Goal: Task Accomplishment & Management: Complete application form

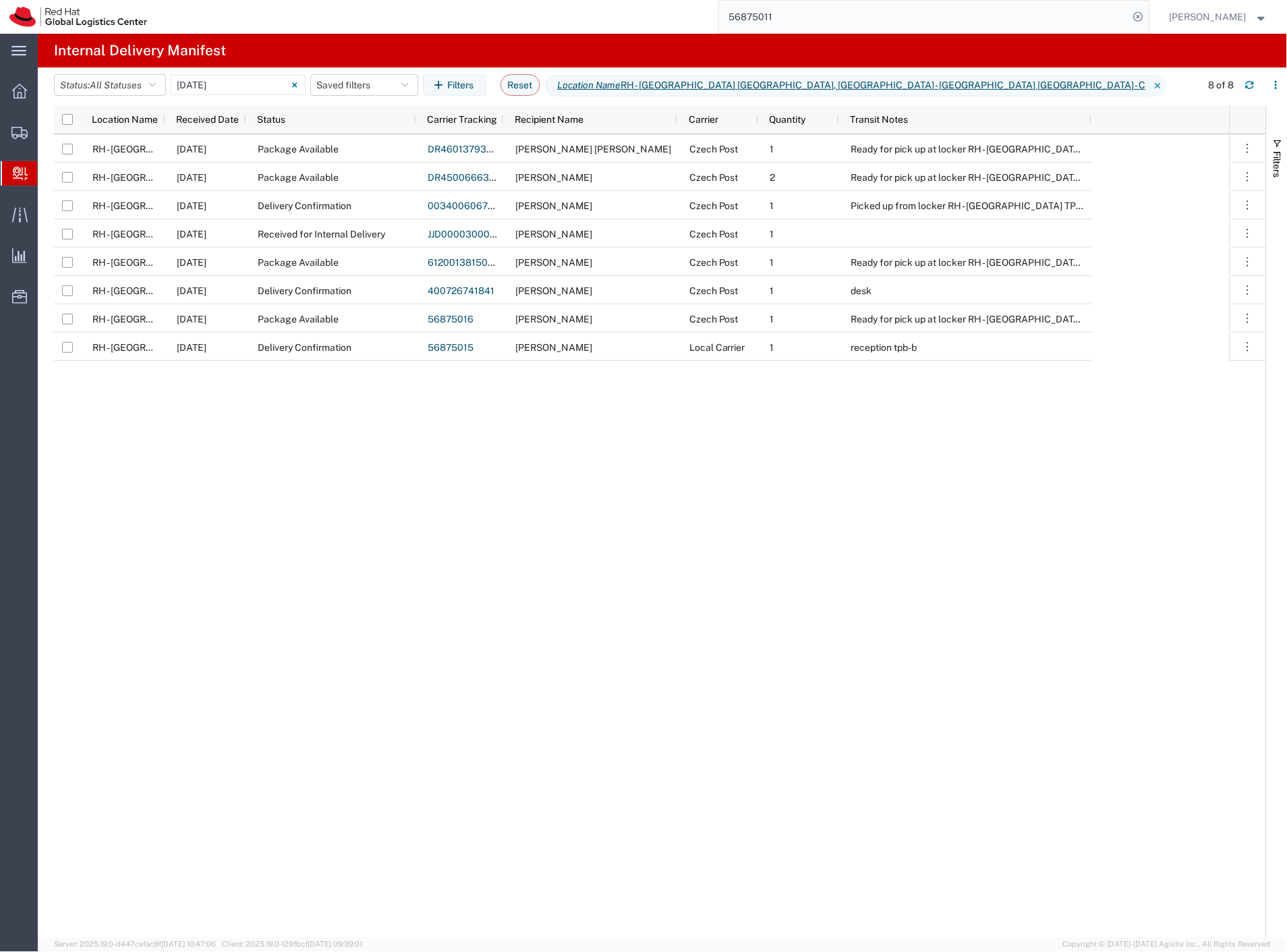
click at [0, 0] on span "Create Delivery" at bounding box center [0, 0] width 0 height 0
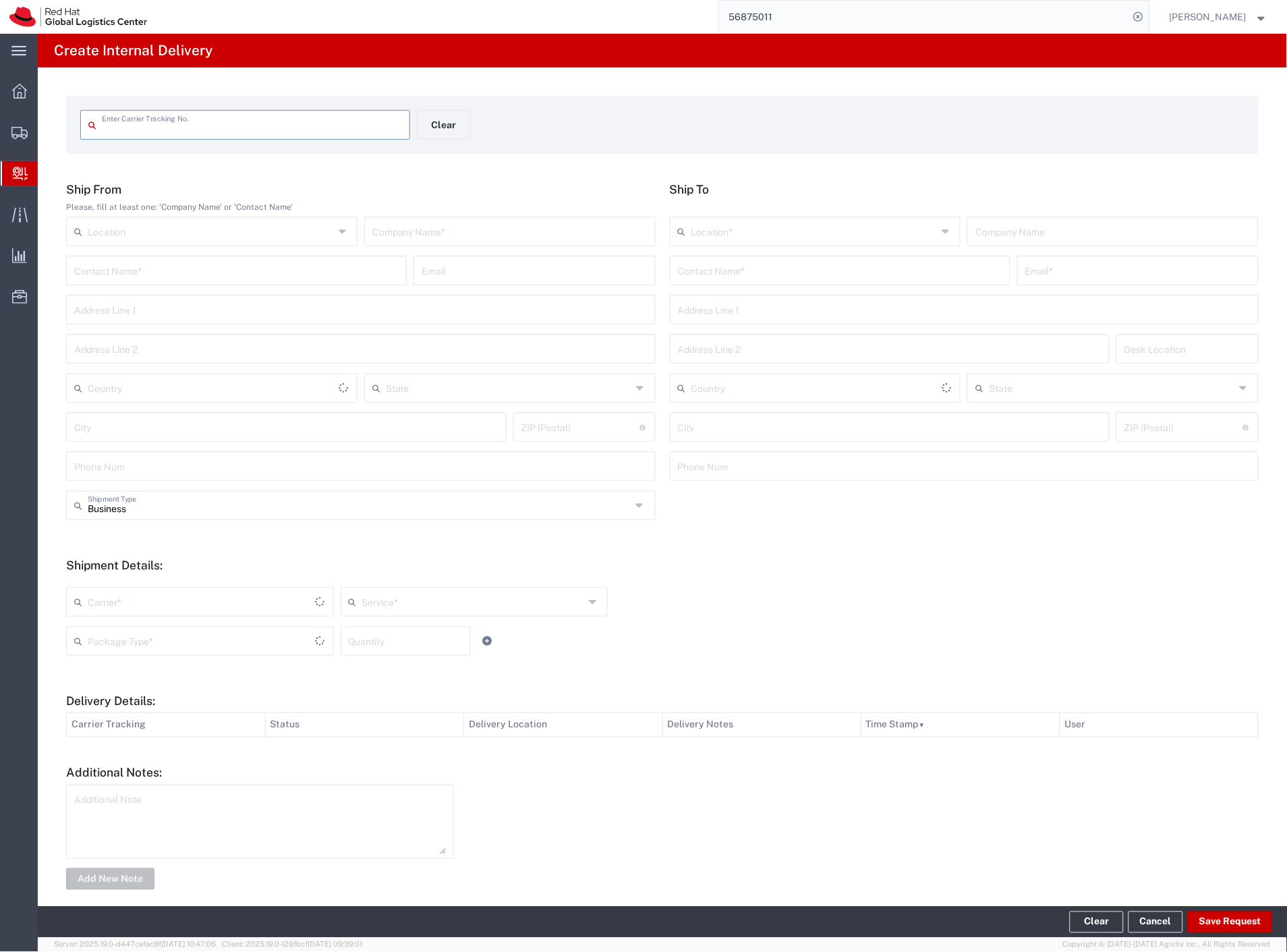
click at [239, 120] on input "text" at bounding box center [252, 124] width 300 height 24
type input "9822266344"
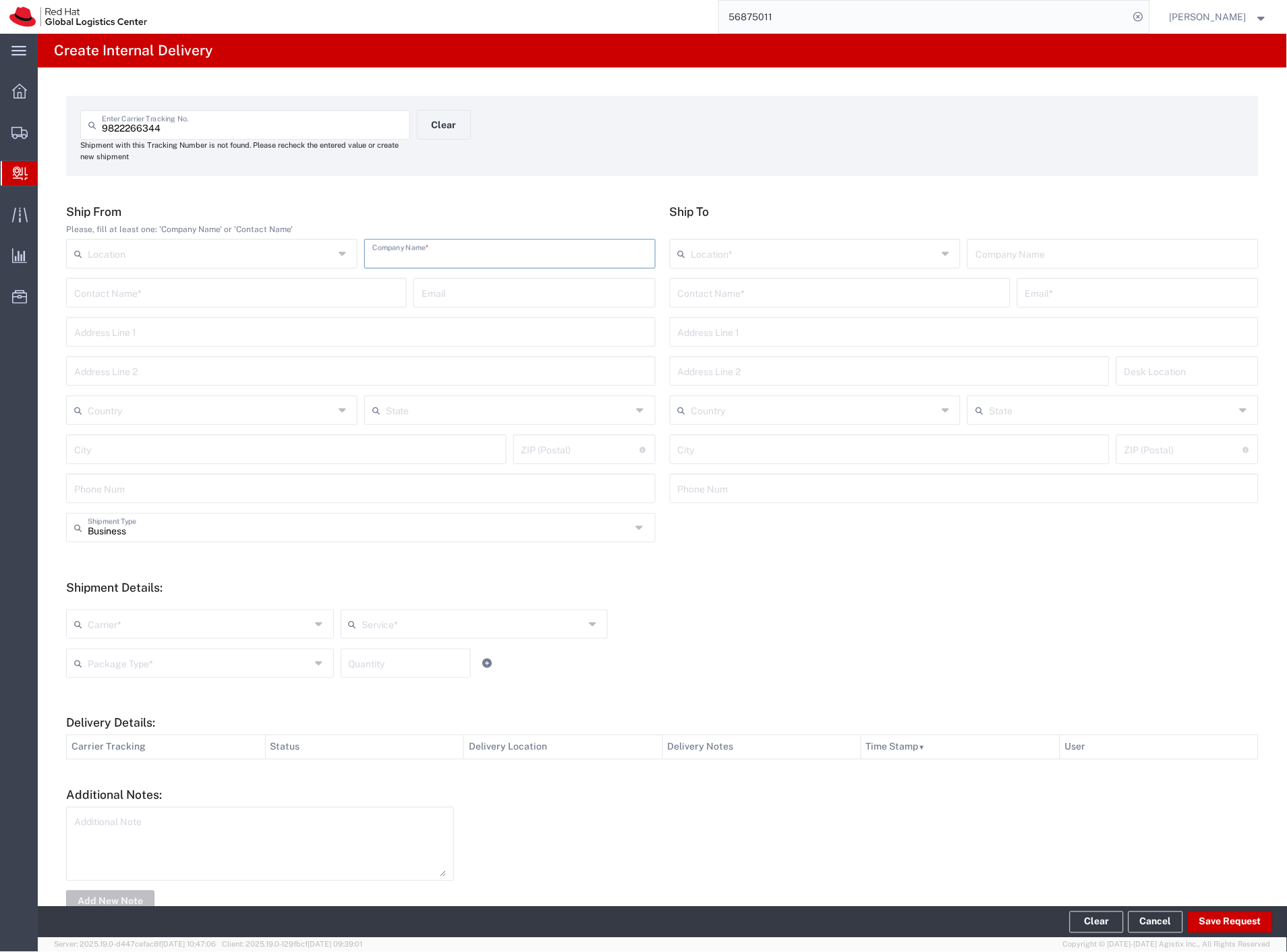
click at [402, 254] on input "text" at bounding box center [509, 252] width 275 height 24
type input "schenker"
click at [727, 299] on input "text" at bounding box center [840, 292] width 324 height 24
type input "[PERSON_NAME]"
click at [773, 333] on p "Red Hat Czech s.r.o. ([PERSON_NAME]), [EMAIL_ADDRESS][DOMAIN_NAME]" at bounding box center [840, 325] width 323 height 17
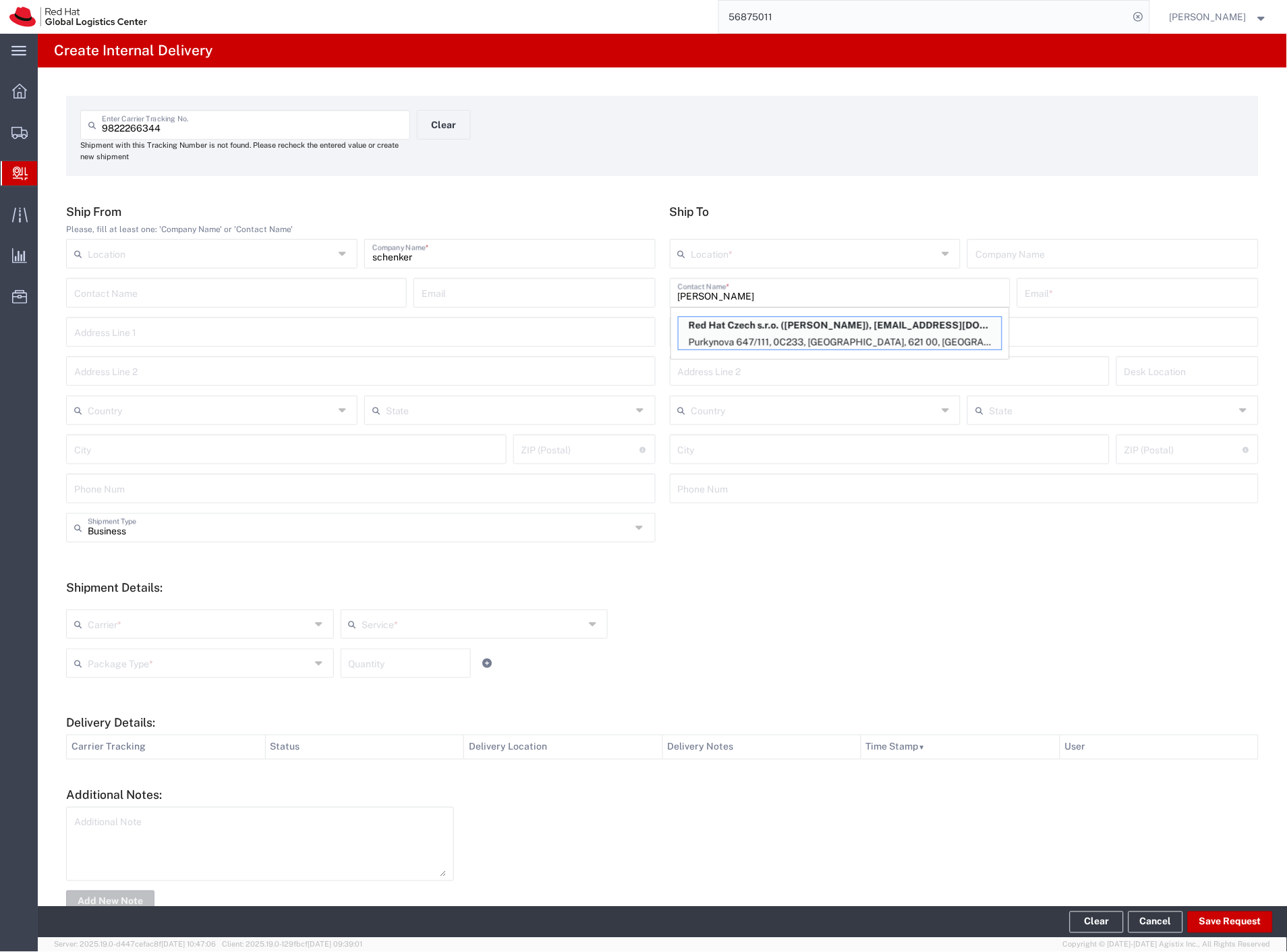
type input "RH - [GEOGRAPHIC_DATA] [GEOGRAPHIC_DATA] - B"
type input "Red Hat Czech s.r.o."
type input "[PERSON_NAME]"
type input "[EMAIL_ADDRESS][DOMAIN_NAME]"
type input "Purkynova 647/111"
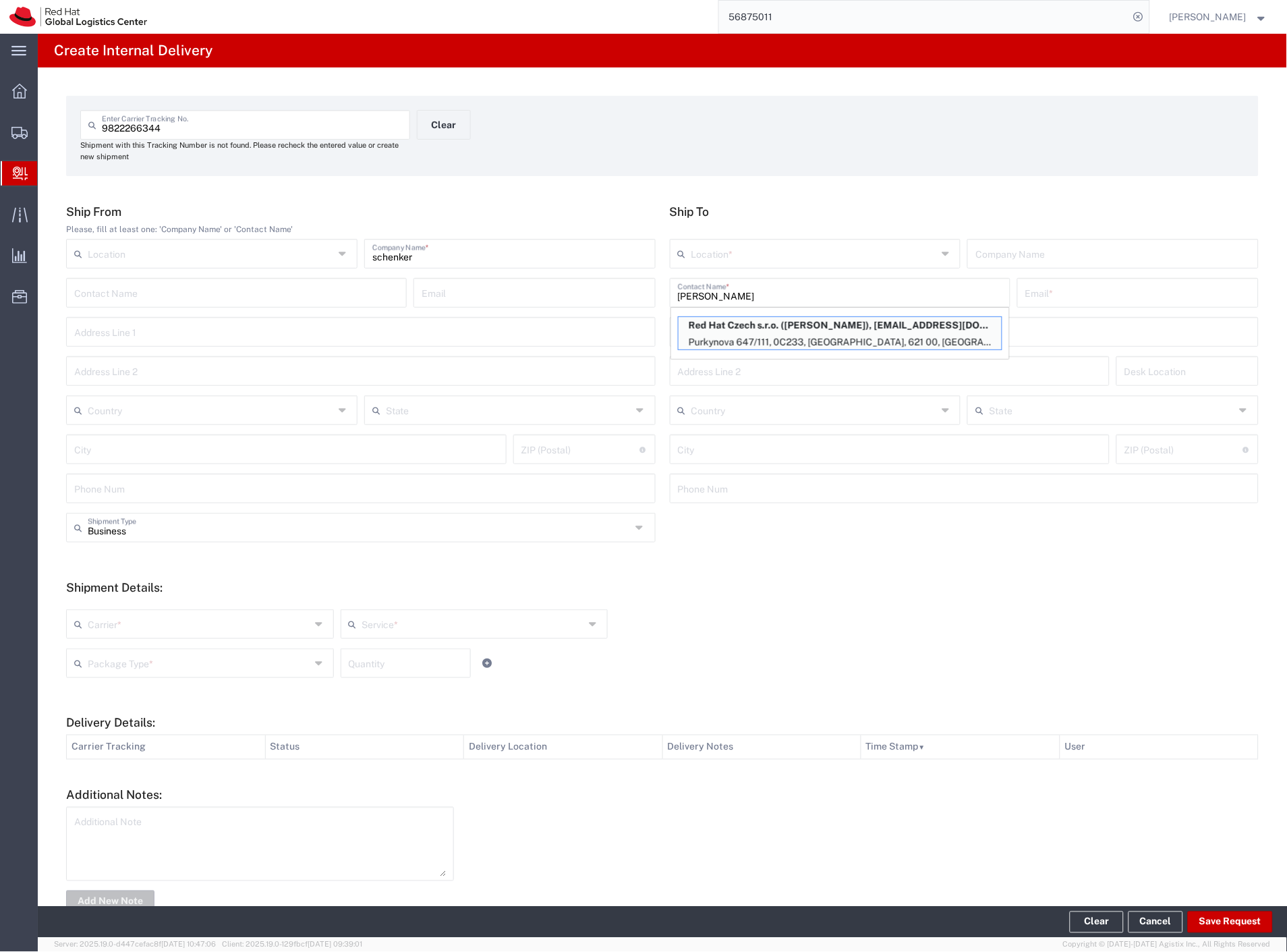
type input "0C233"
type input "Czechia"
type input "[GEOGRAPHIC_DATA]"
type input "621 00"
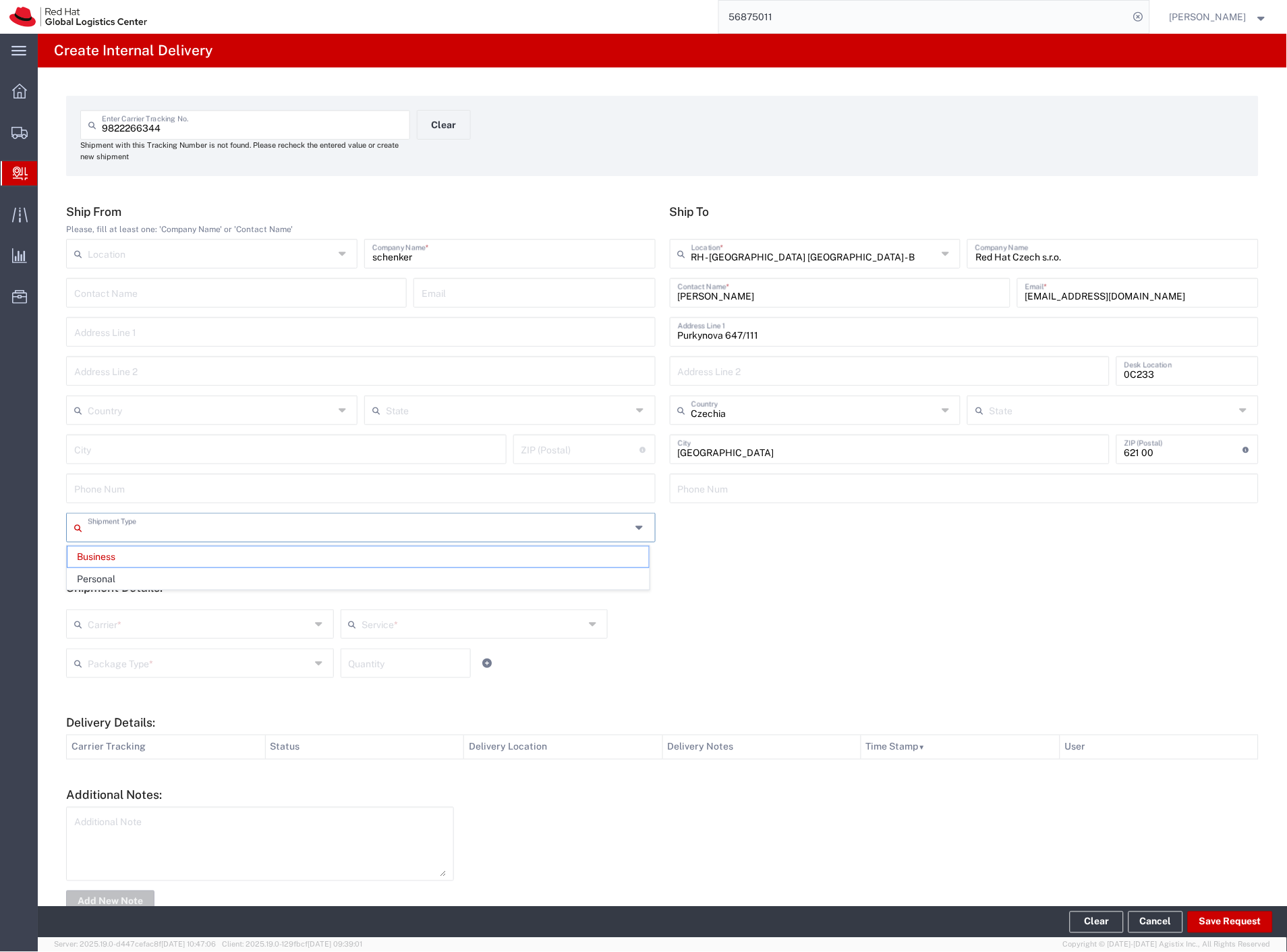
click at [272, 528] on input "text" at bounding box center [359, 526] width 544 height 24
click at [223, 582] on span "Personal" at bounding box center [358, 578] width 581 height 21
type input "Personal"
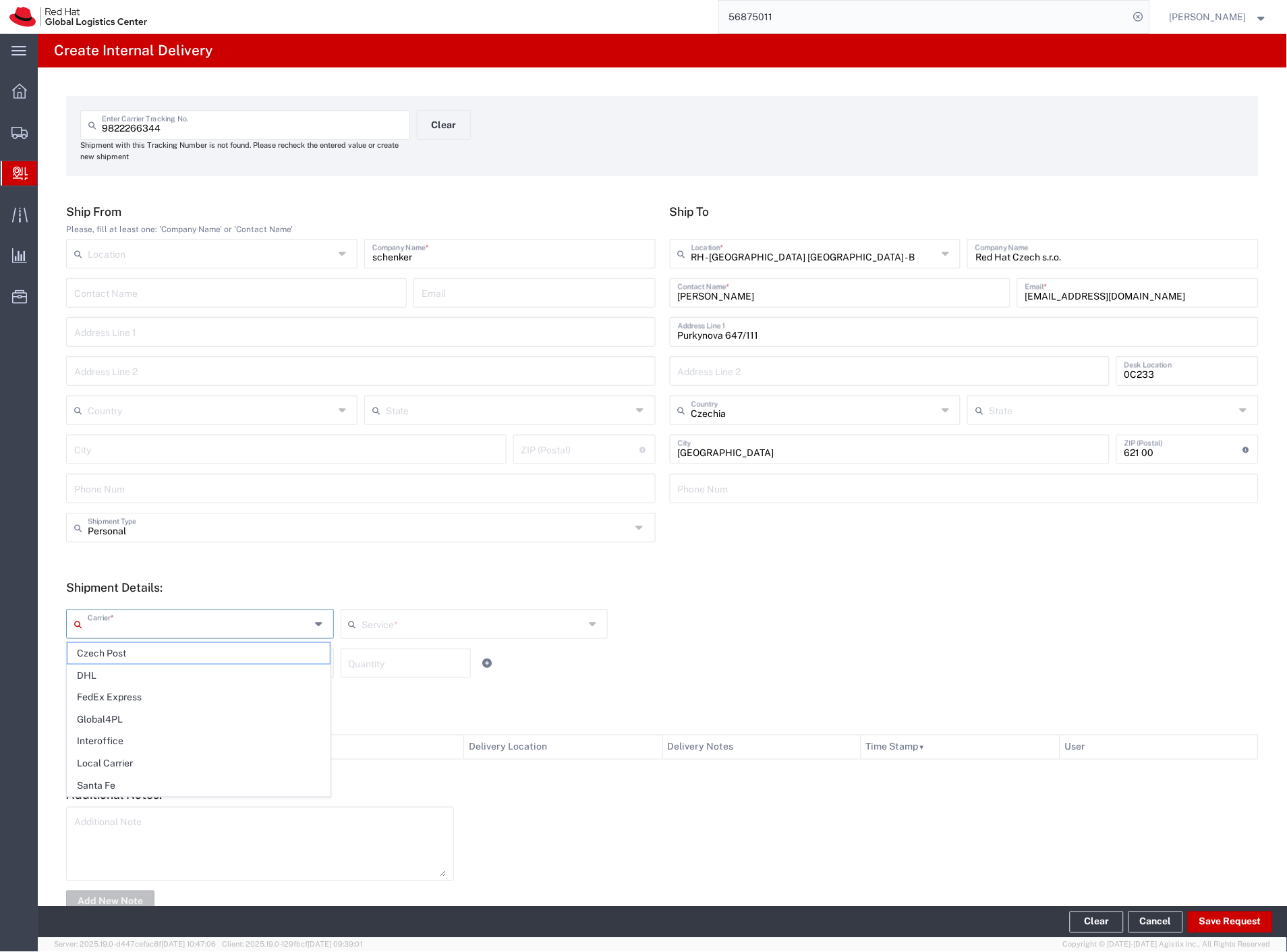
click at [203, 626] on input "text" at bounding box center [199, 623] width 222 height 24
click at [186, 651] on span "Czech Post" at bounding box center [199, 653] width 262 height 21
type input "Czech Post"
click at [184, 658] on input "text" at bounding box center [199, 662] width 222 height 24
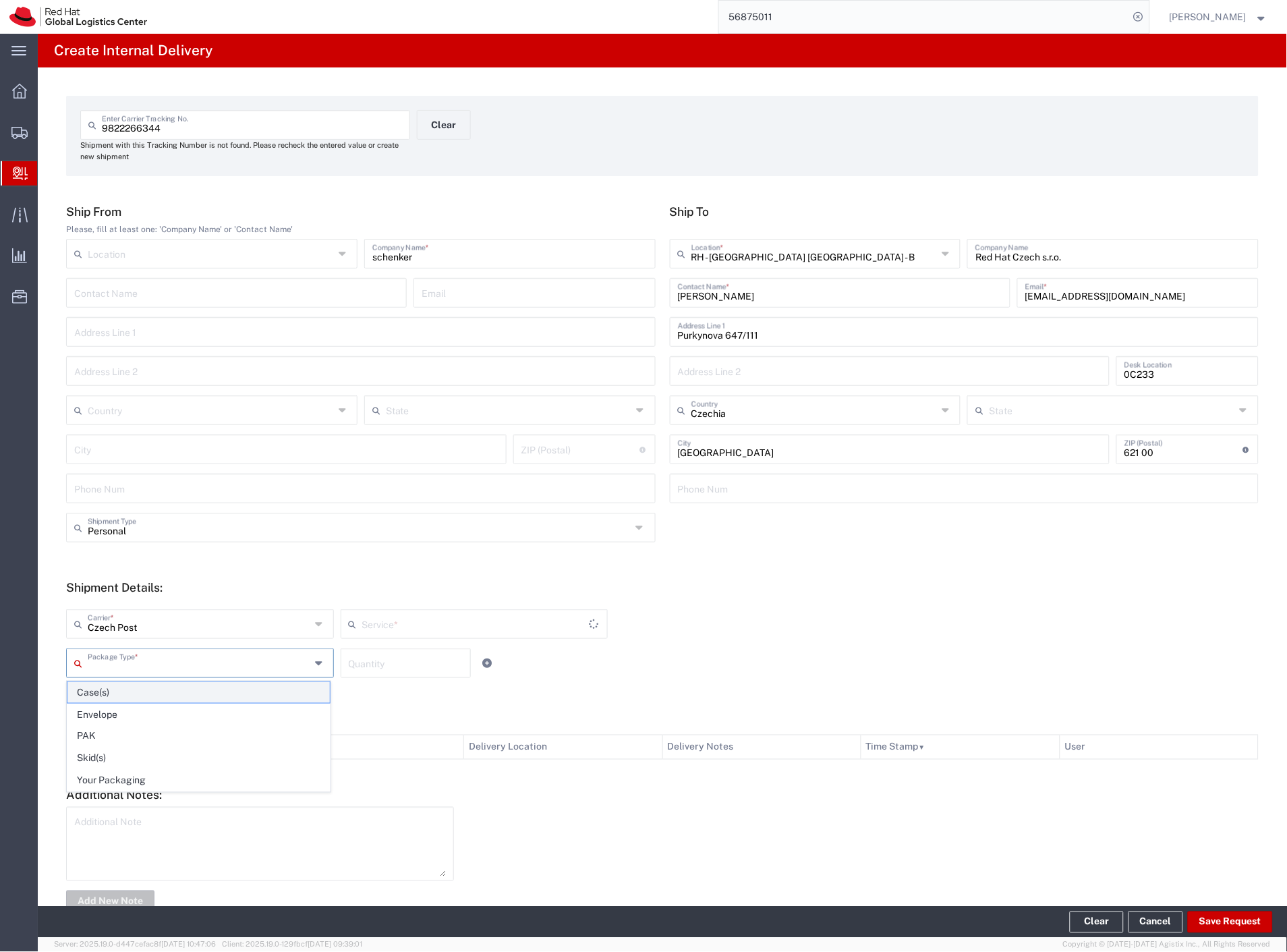
type input "Ground"
click at [150, 775] on span "Your Packaging" at bounding box center [199, 780] width 262 height 21
type input "Your Packaging"
click at [1223, 921] on button "Save Request" at bounding box center [1230, 922] width 85 height 21
type input "Personal"
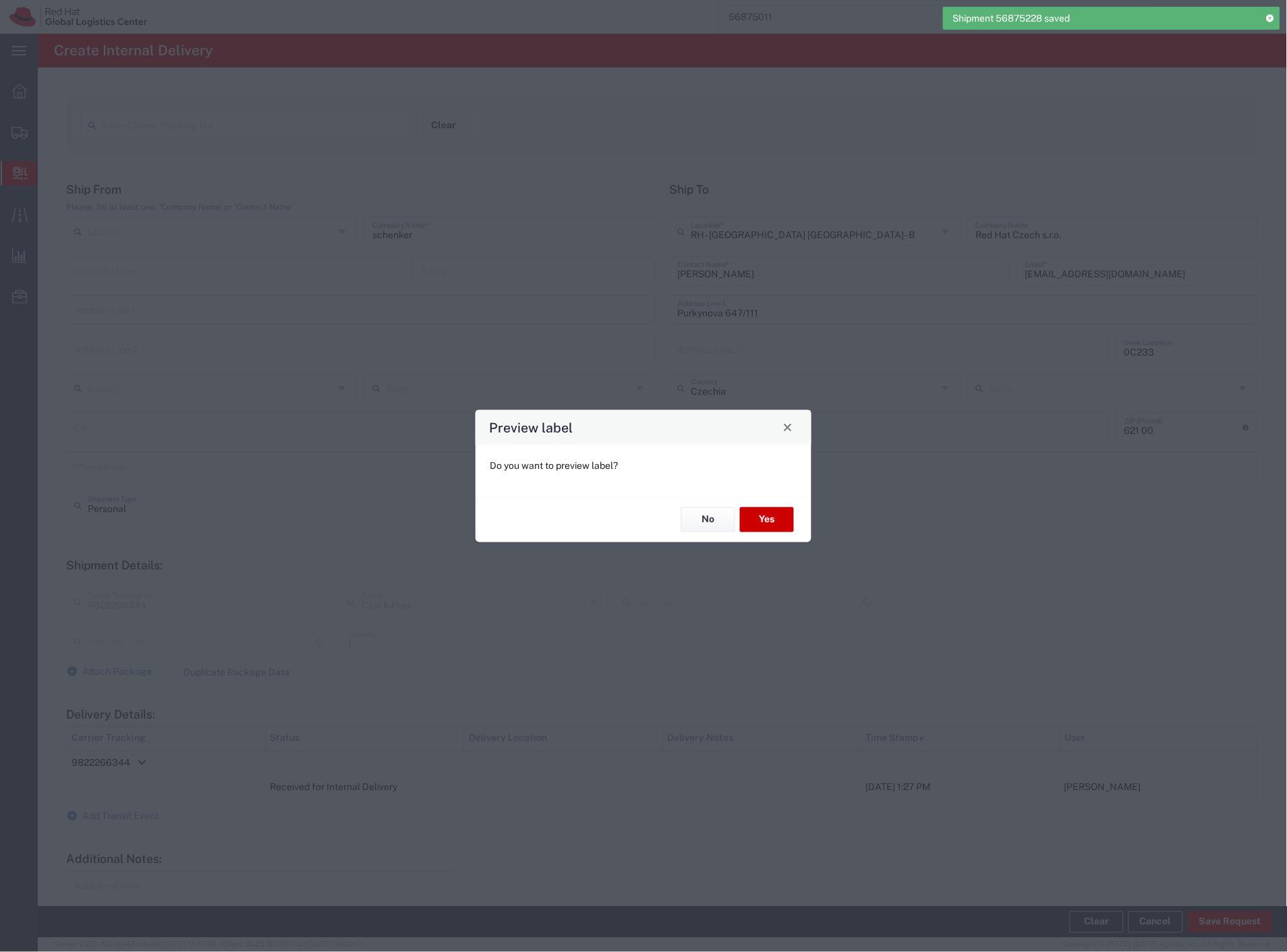
type input "Your Packaging"
type input "Ground"
click at [779, 517] on button "Yes" at bounding box center [767, 519] width 54 height 25
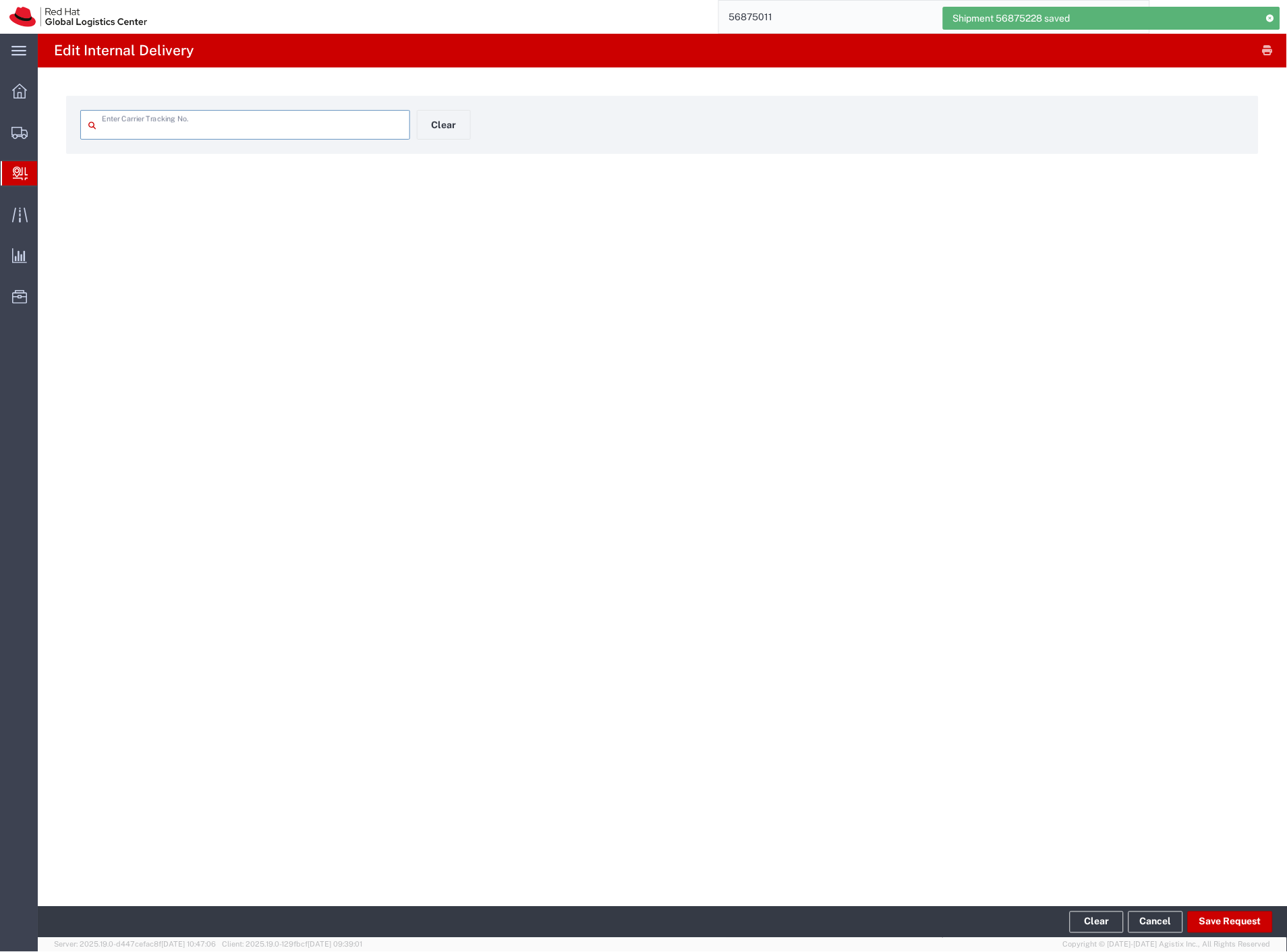
type input "9822266344"
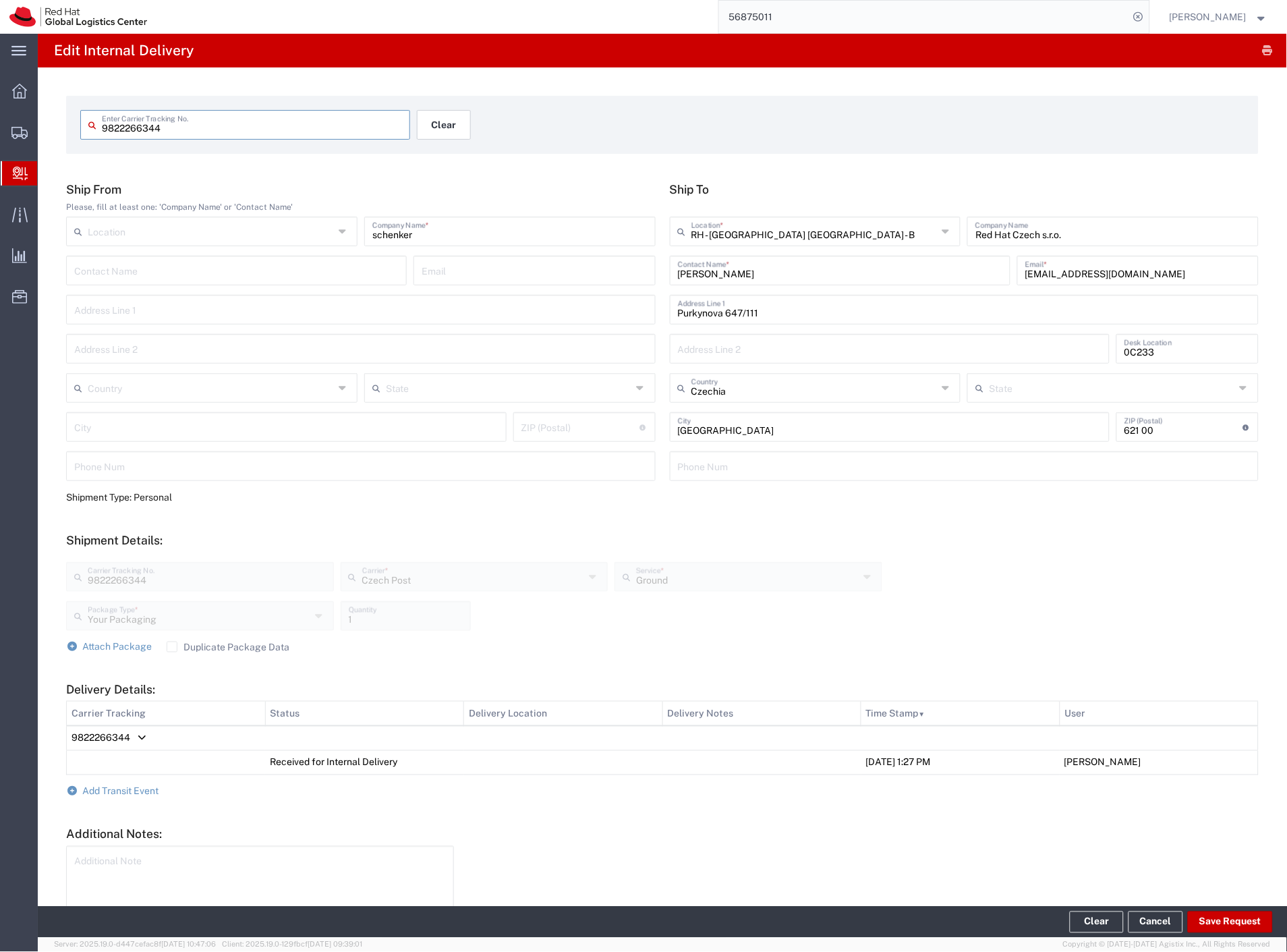
click at [436, 115] on button "Clear" at bounding box center [443, 124] width 54 height 30
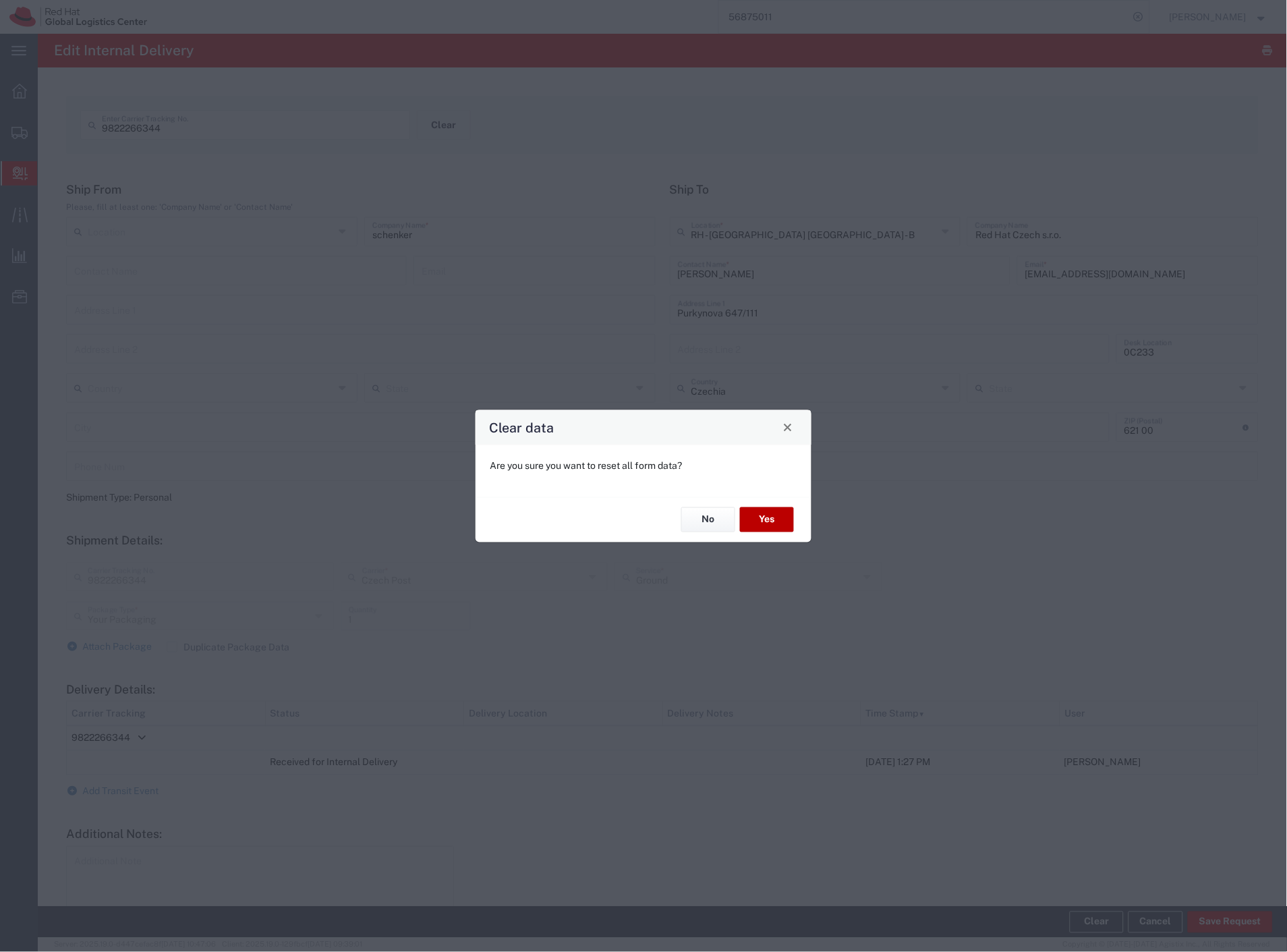
click at [773, 513] on button "Yes" at bounding box center [767, 519] width 54 height 25
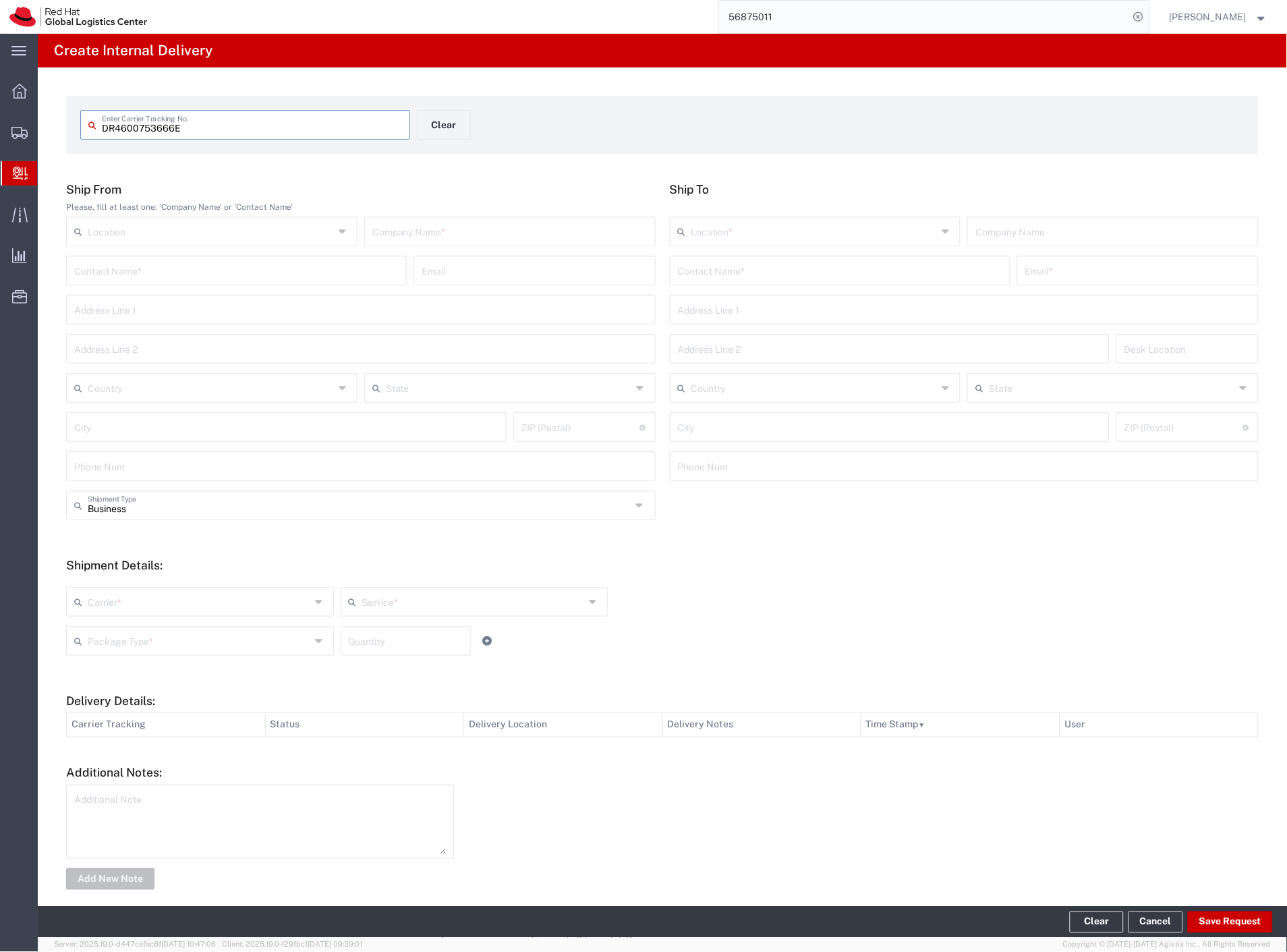
type input "DR4600753666E"
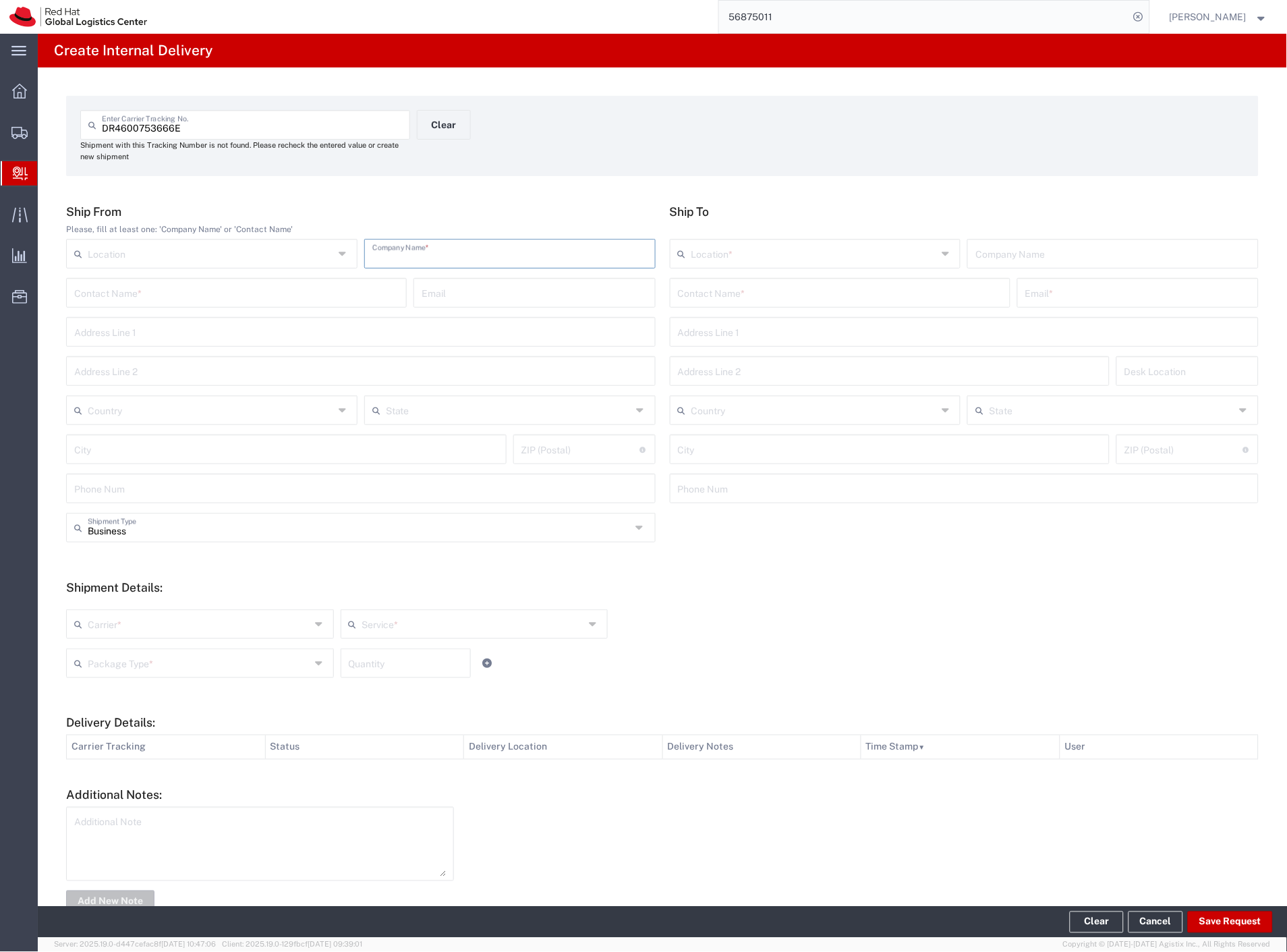
click at [500, 251] on input "text" at bounding box center [509, 252] width 275 height 24
type input "chins"
click at [831, 286] on input "text" at bounding box center [840, 292] width 324 height 24
type input "mosnacek"
click at [821, 328] on p "Red Hat Czech s.r.o. ([PERSON_NAME]), [EMAIL_ADDRESS][DOMAIN_NAME]" at bounding box center [840, 325] width 323 height 17
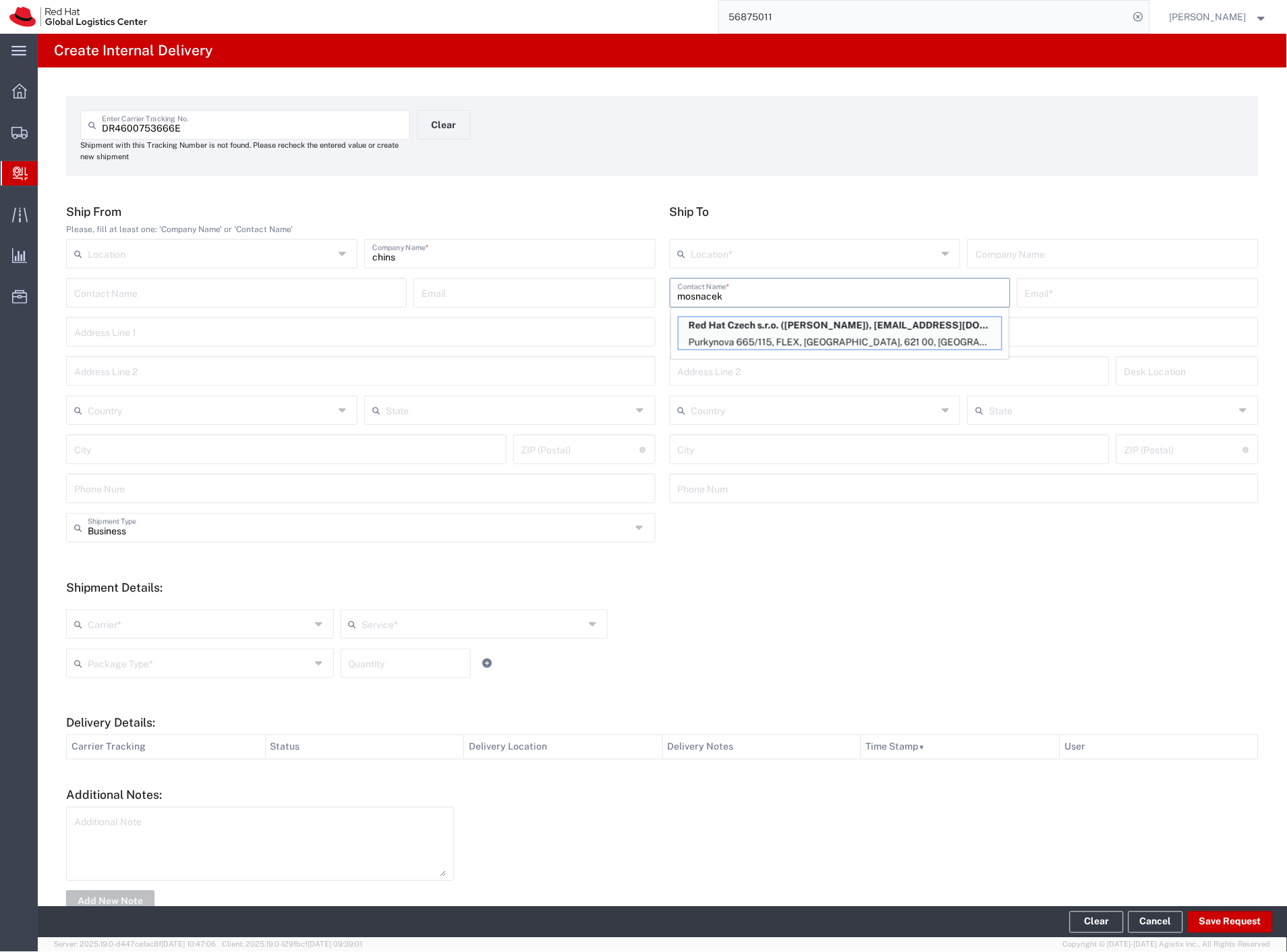
type input "RH - [GEOGRAPHIC_DATA] [GEOGRAPHIC_DATA] - C"
type input "Red Hat Czech s.r.o."
type input "[PERSON_NAME]"
type input "[EMAIL_ADDRESS][DOMAIN_NAME]"
type input "Purkynova 665/115"
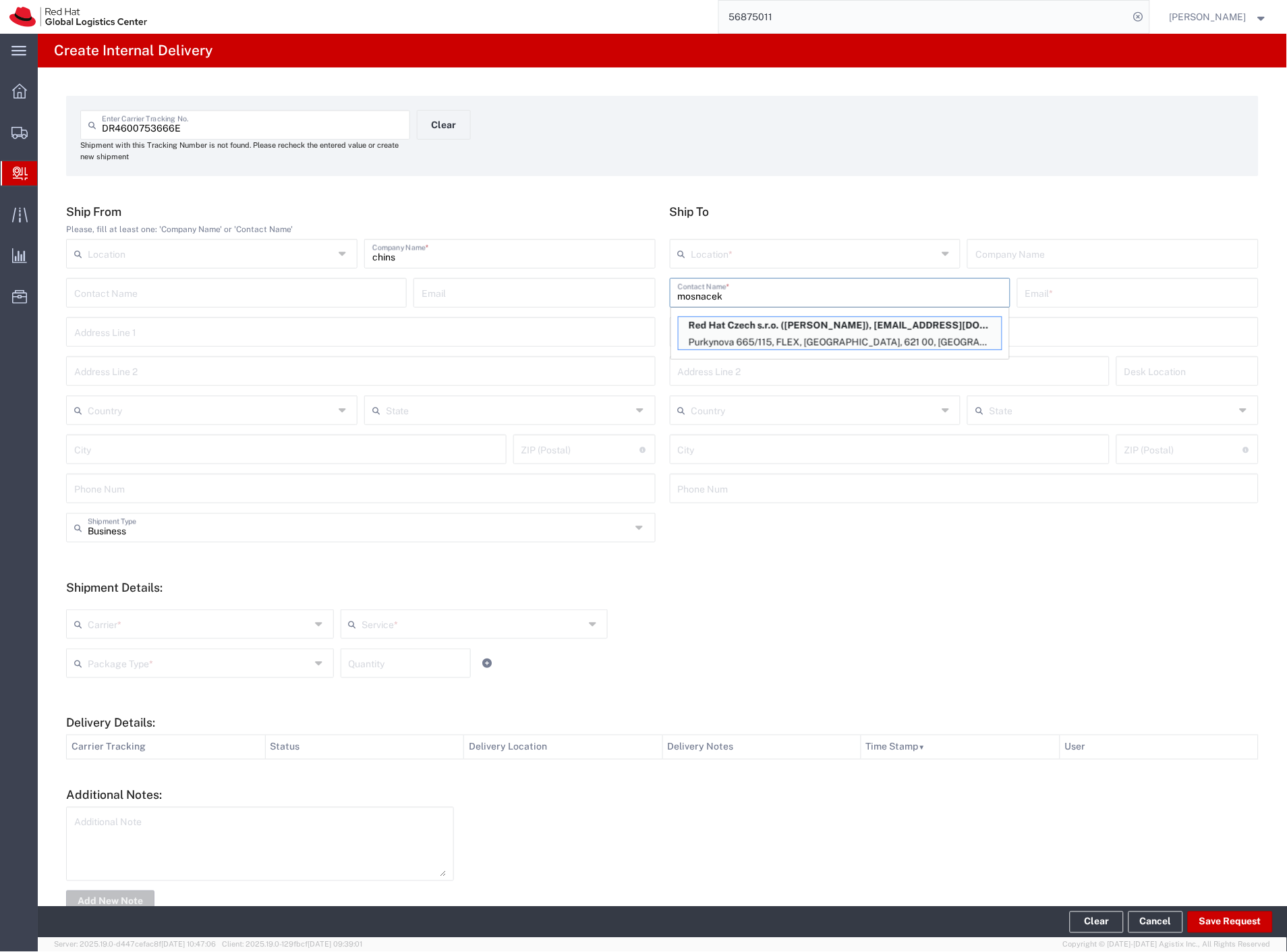
type input "FLEX"
type input "Czechia"
type input "[GEOGRAPHIC_DATA]"
type input "621 00"
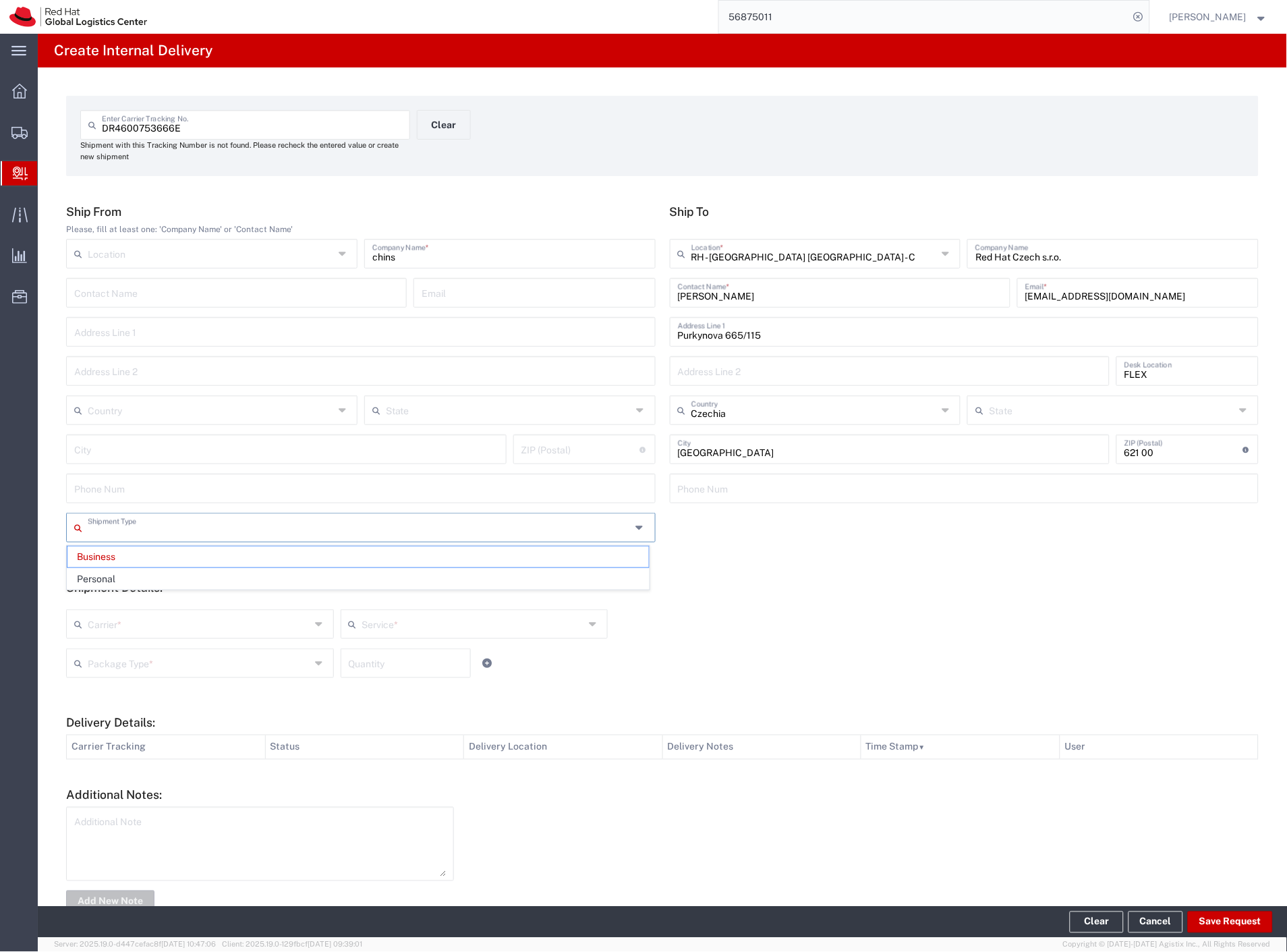
click at [193, 530] on input "text" at bounding box center [359, 526] width 544 height 24
click at [165, 587] on span "Personal" at bounding box center [358, 578] width 581 height 21
type input "Personal"
drag, startPoint x: 153, startPoint y: 611, endPoint x: 144, endPoint y: 626, distance: 17.5
click at [146, 619] on div "Carrier *" at bounding box center [199, 624] width 268 height 30
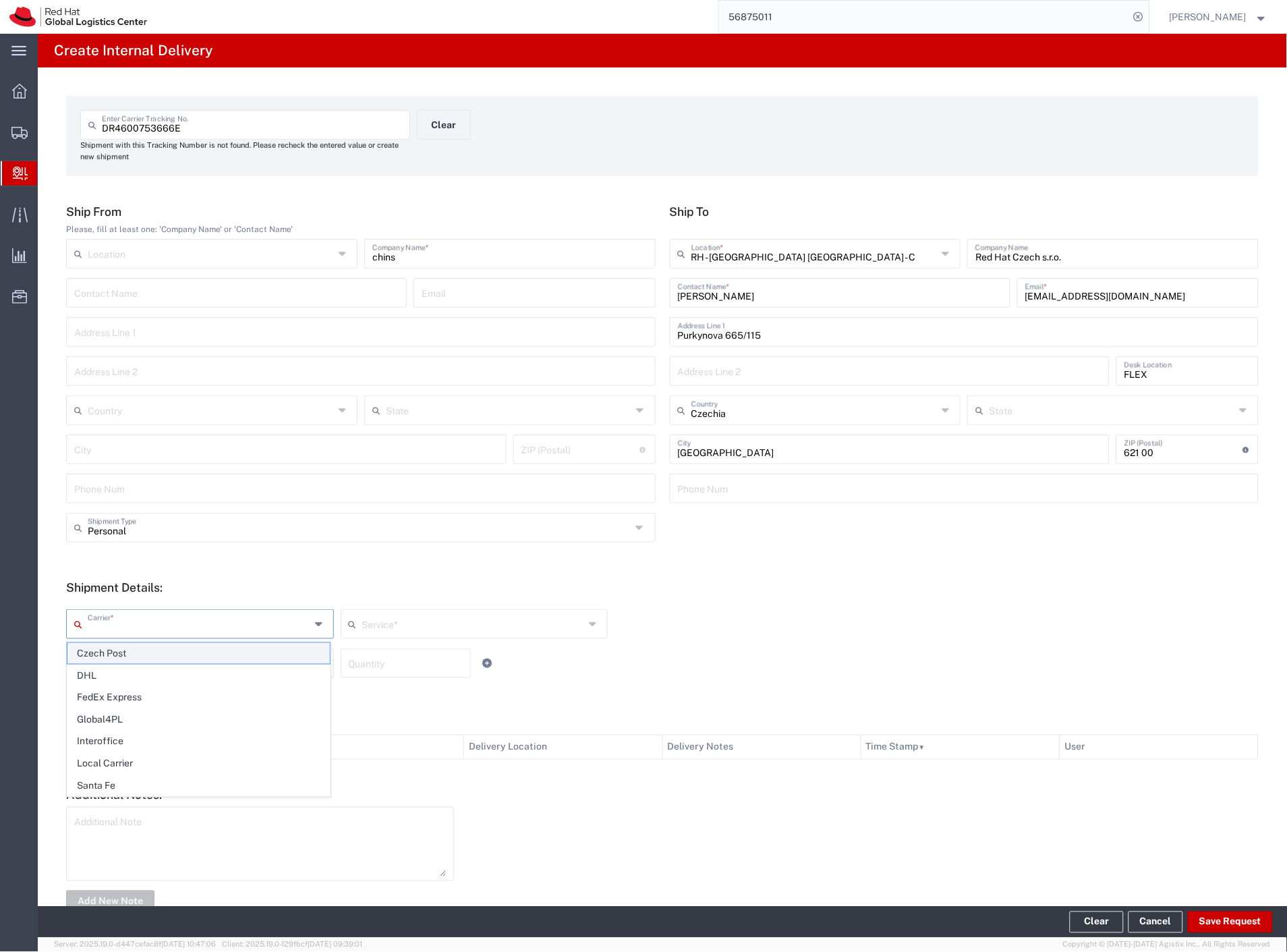
click at [131, 655] on span "Czech Post" at bounding box center [199, 653] width 262 height 21
type input "Czech Post"
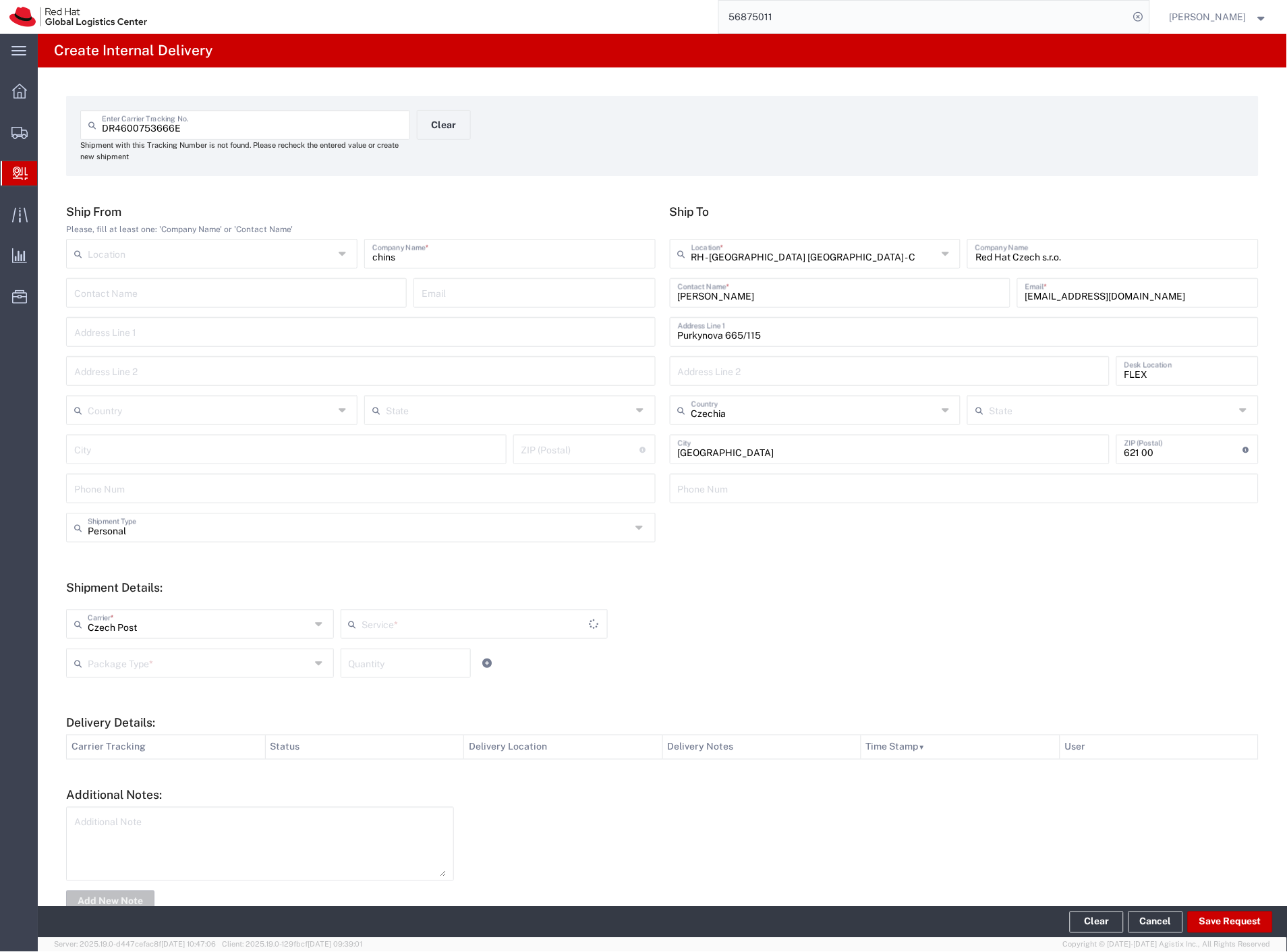
type input "Ground"
drag, startPoint x: 128, startPoint y: 664, endPoint x: 130, endPoint y: 680, distance: 16.1
click at [128, 666] on input "text" at bounding box center [199, 662] width 222 height 24
click at [148, 778] on span "Your Packaging" at bounding box center [199, 780] width 262 height 21
type input "Your Packaging"
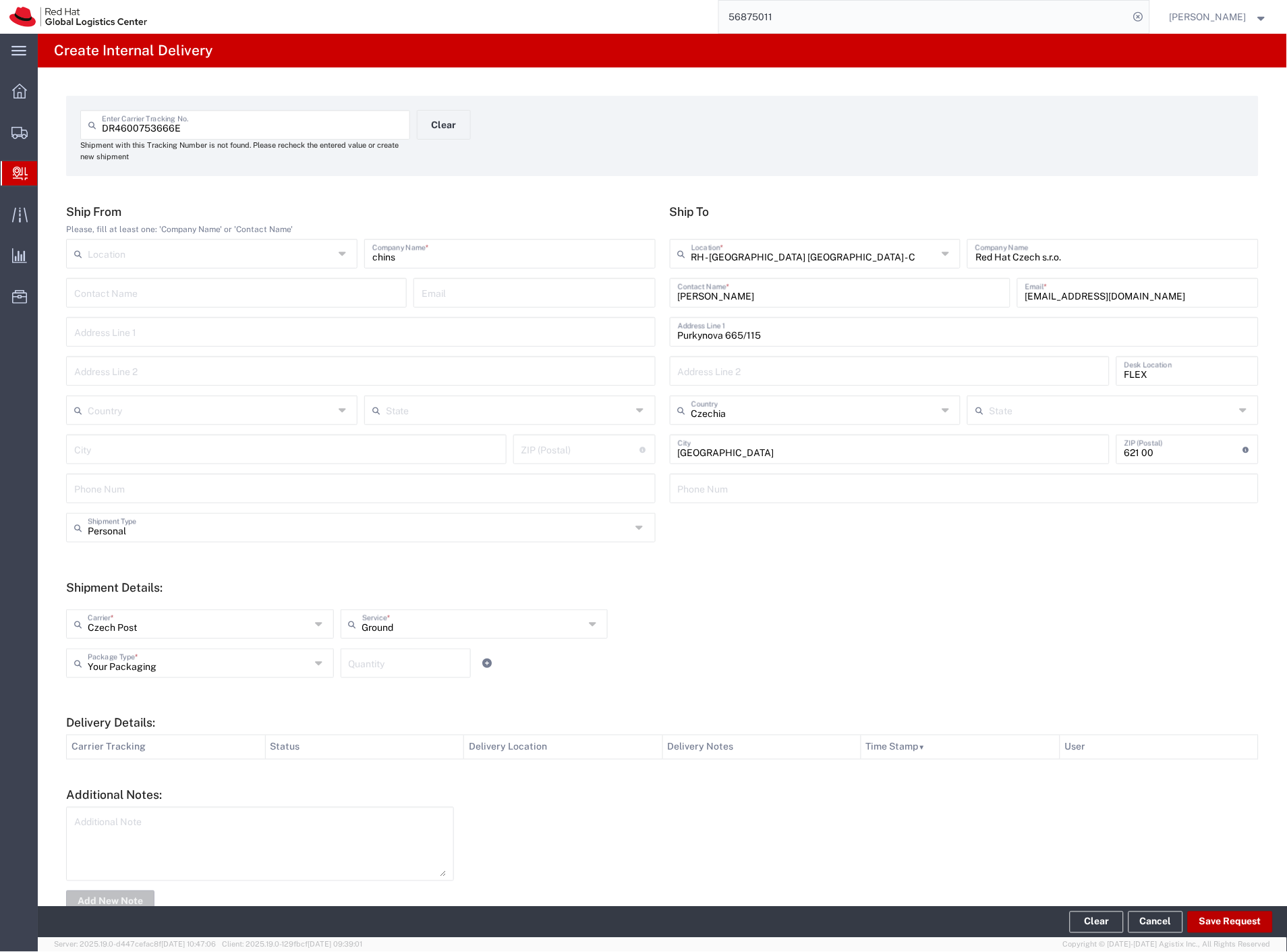
click at [1226, 919] on button "Save Request" at bounding box center [1230, 922] width 85 height 21
type input "Personal"
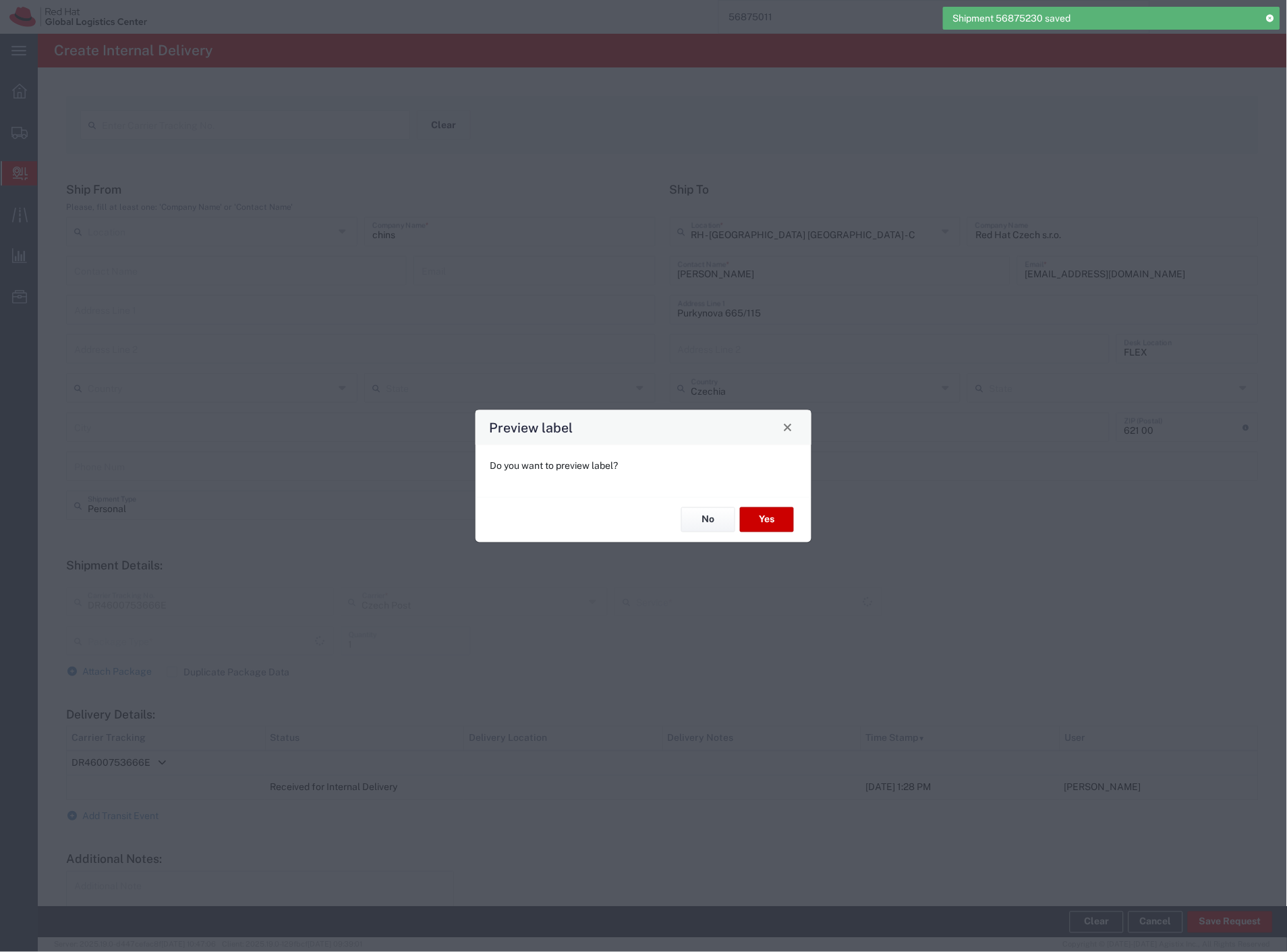
type input "Your Packaging"
type input "Ground"
click at [759, 522] on button "Yes" at bounding box center [767, 519] width 54 height 25
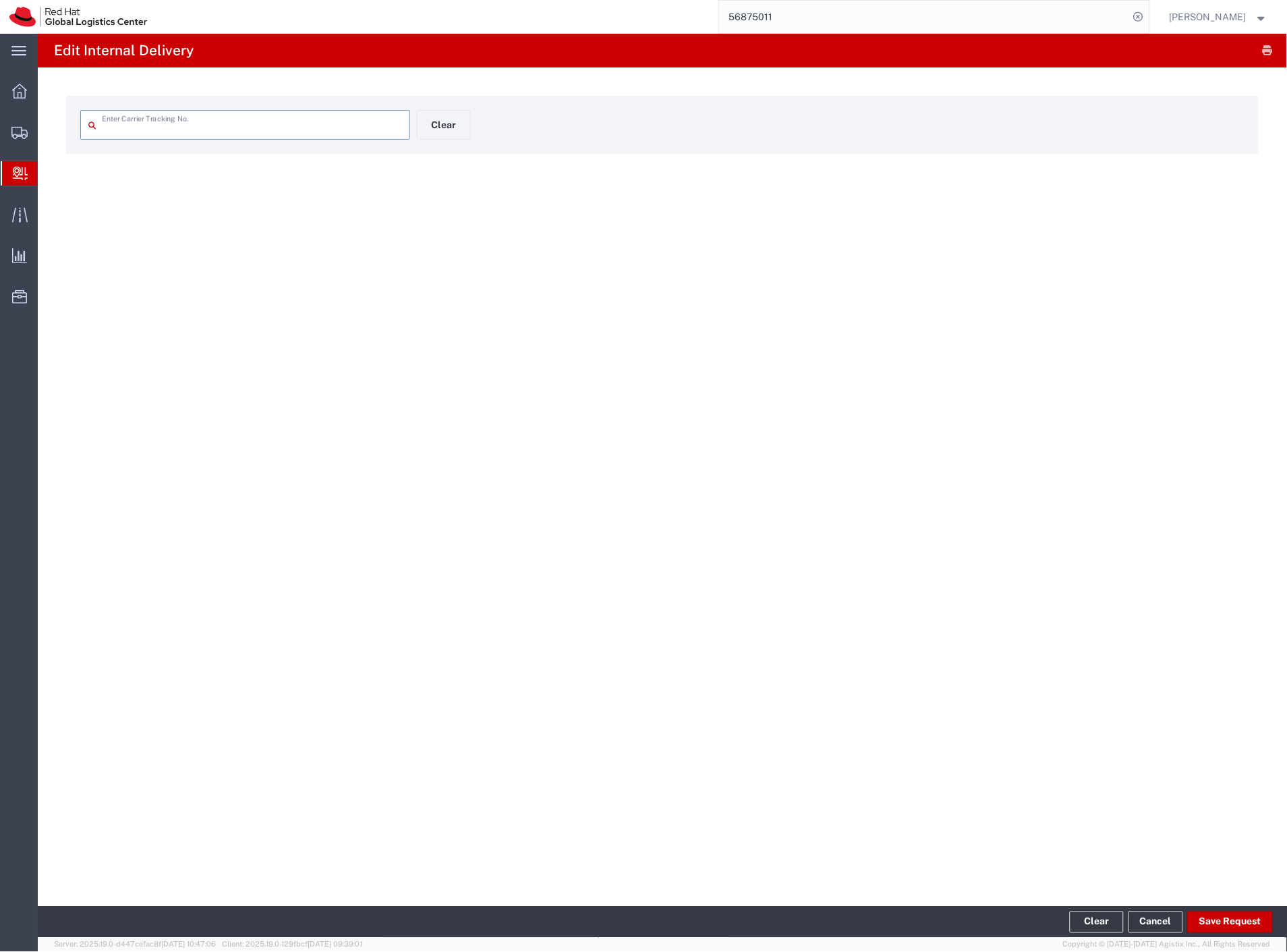
type input "DR4600753666E"
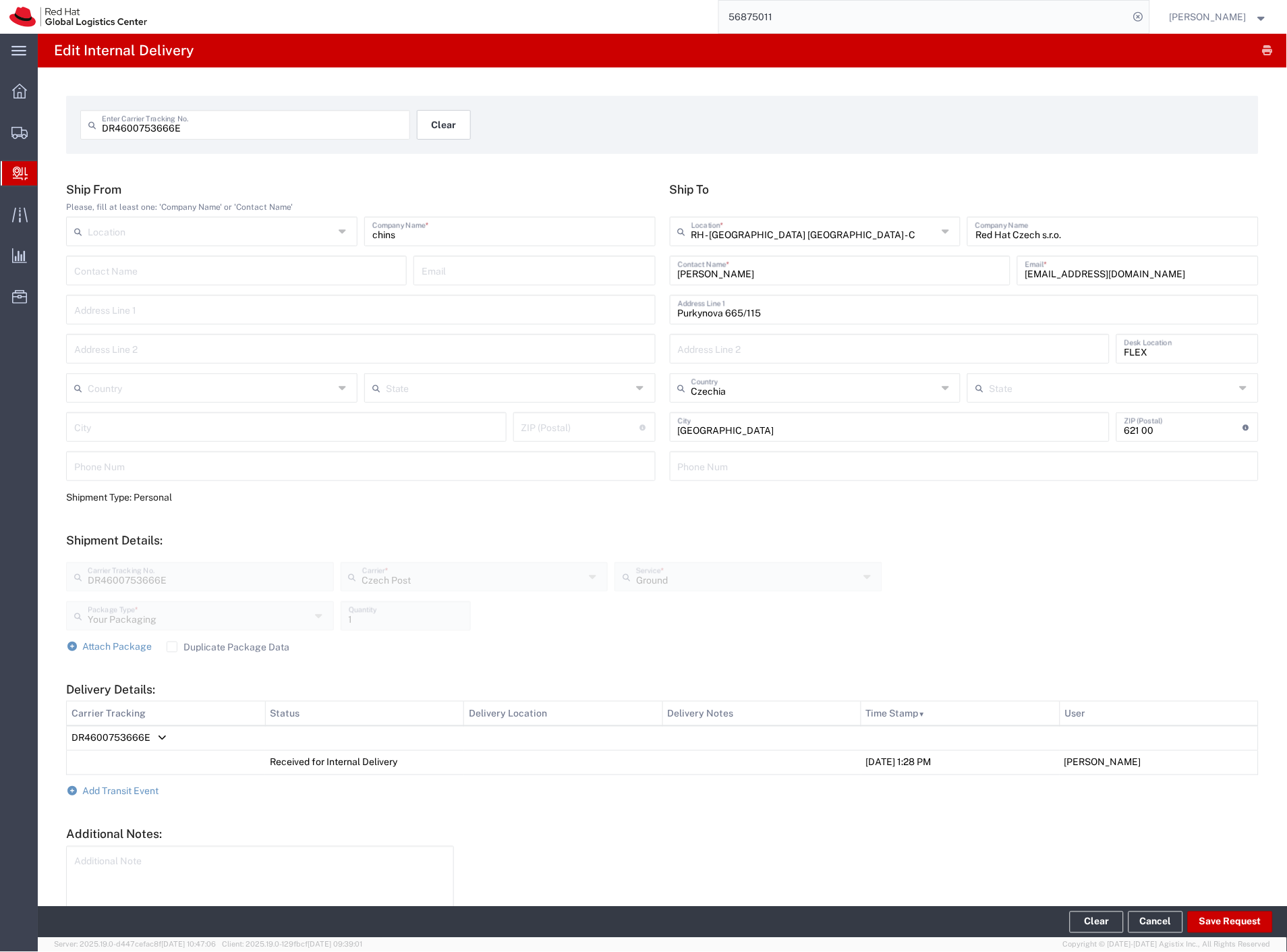
click at [441, 137] on button "Clear" at bounding box center [443, 124] width 54 height 30
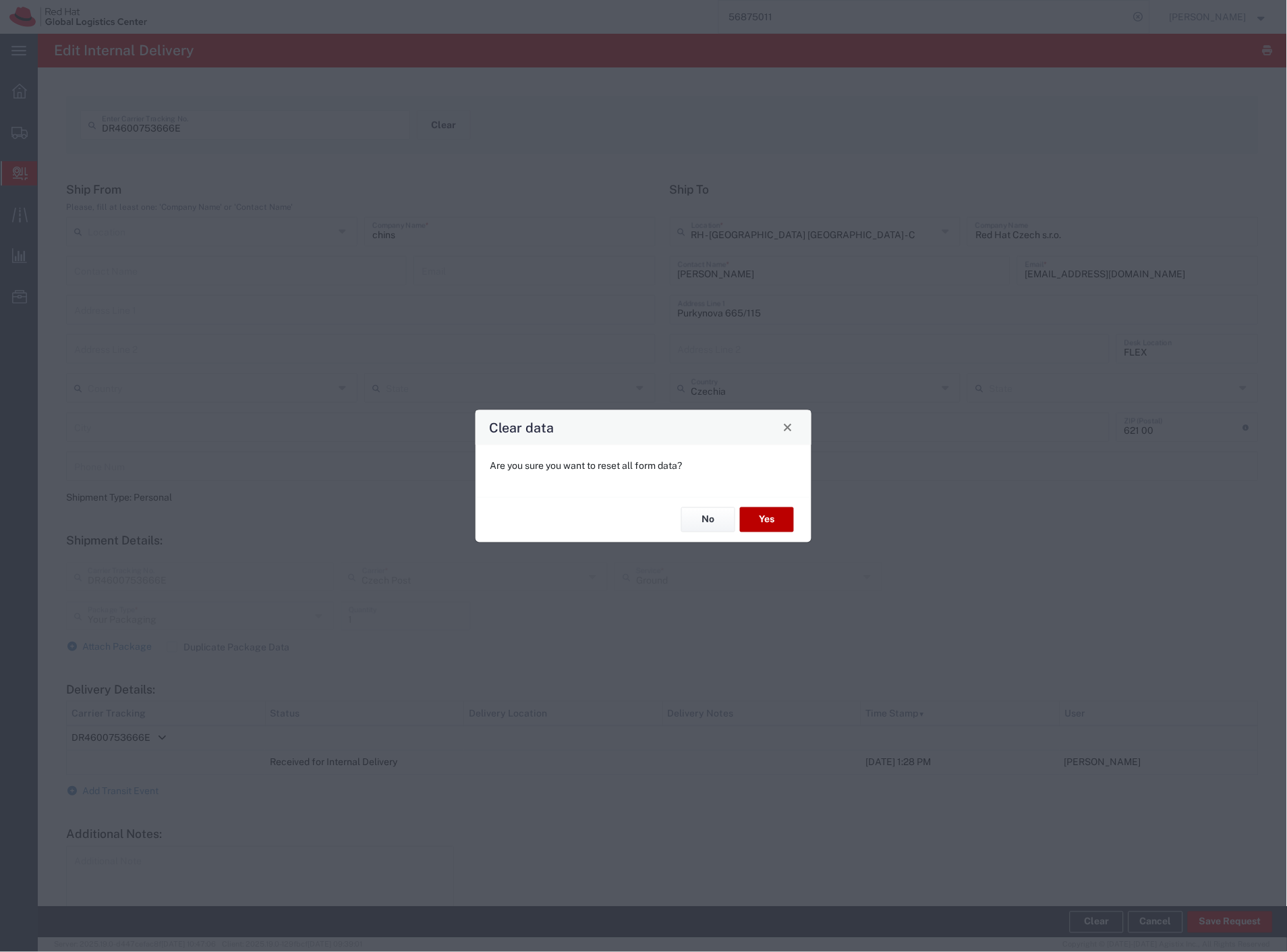
click at [766, 529] on button "Yes" at bounding box center [767, 519] width 54 height 25
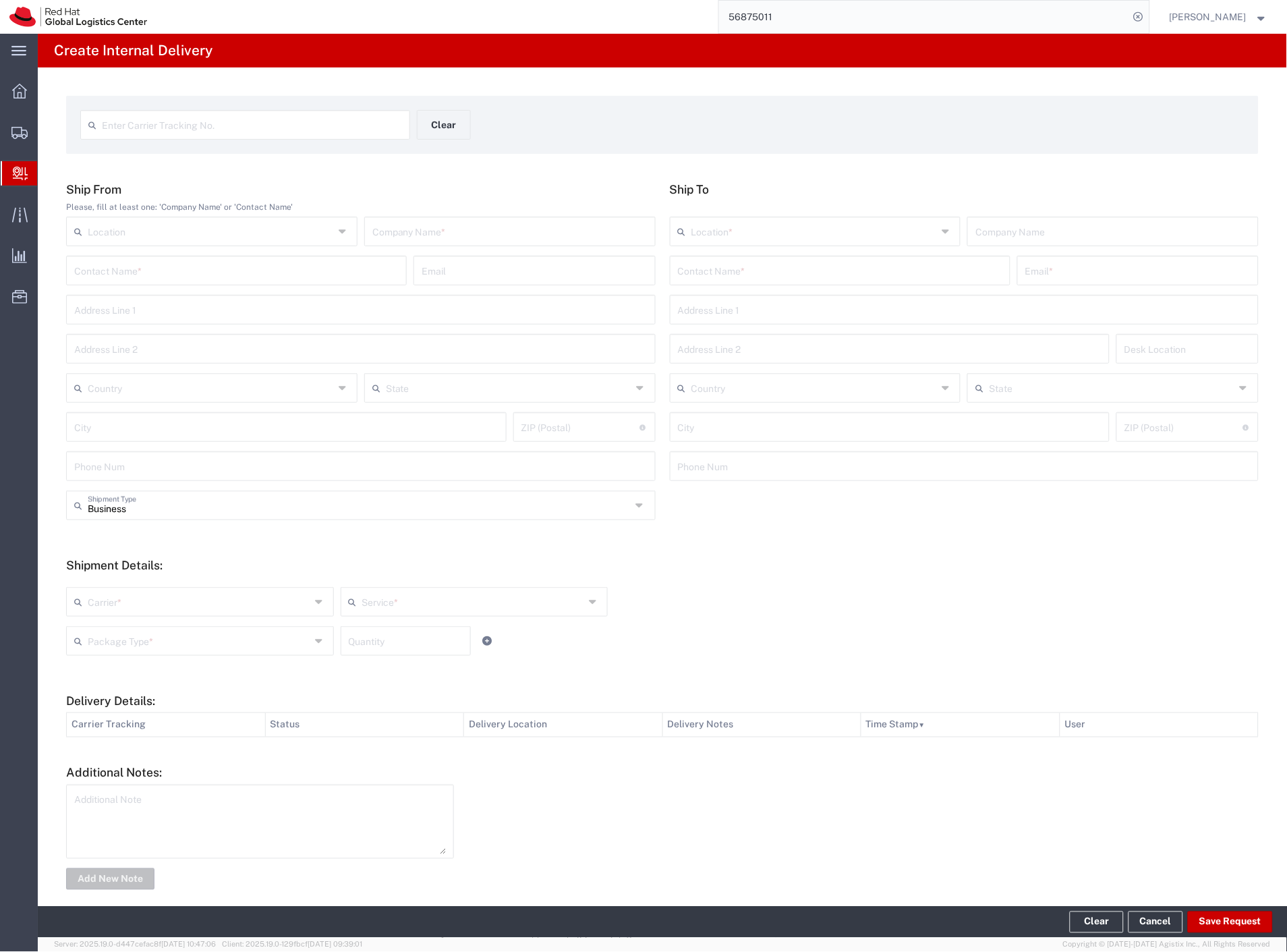
click at [243, 124] on input "text" at bounding box center [252, 124] width 300 height 24
paste input "5582176460"
type input "5582176460"
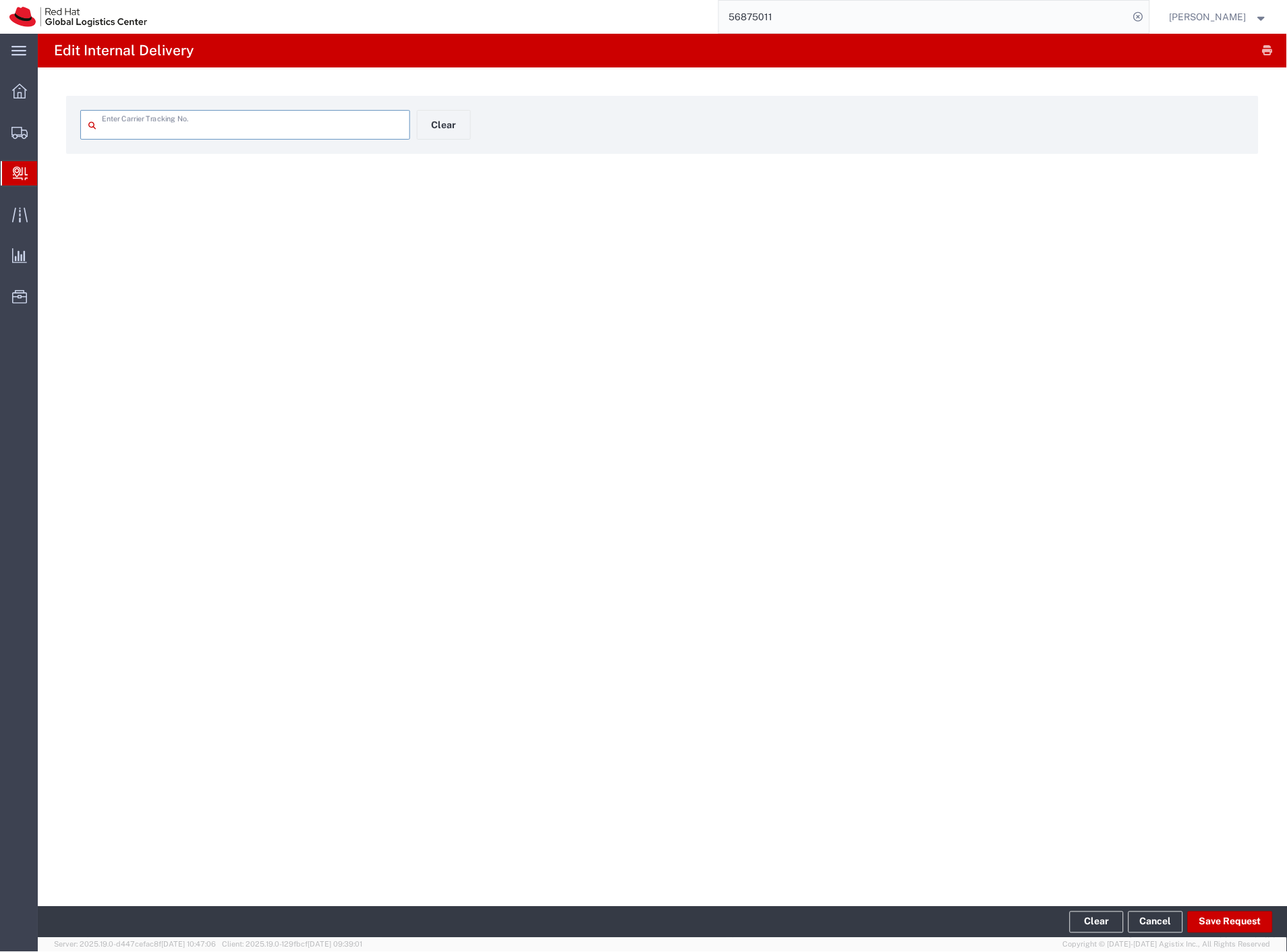
type input "5582176460"
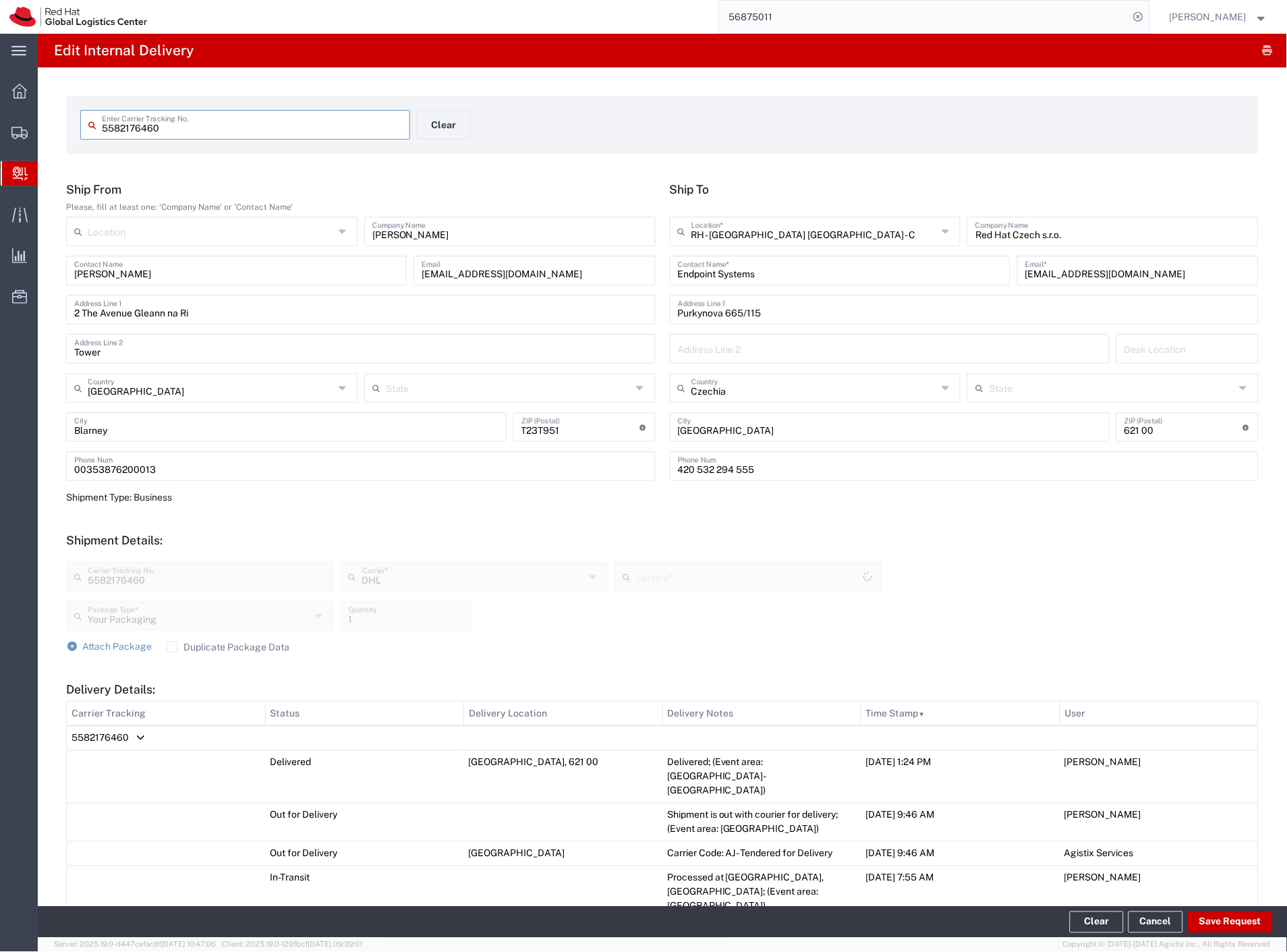
type input "Economy Select"
click at [1226, 922] on button "Save Request" at bounding box center [1230, 922] width 85 height 21
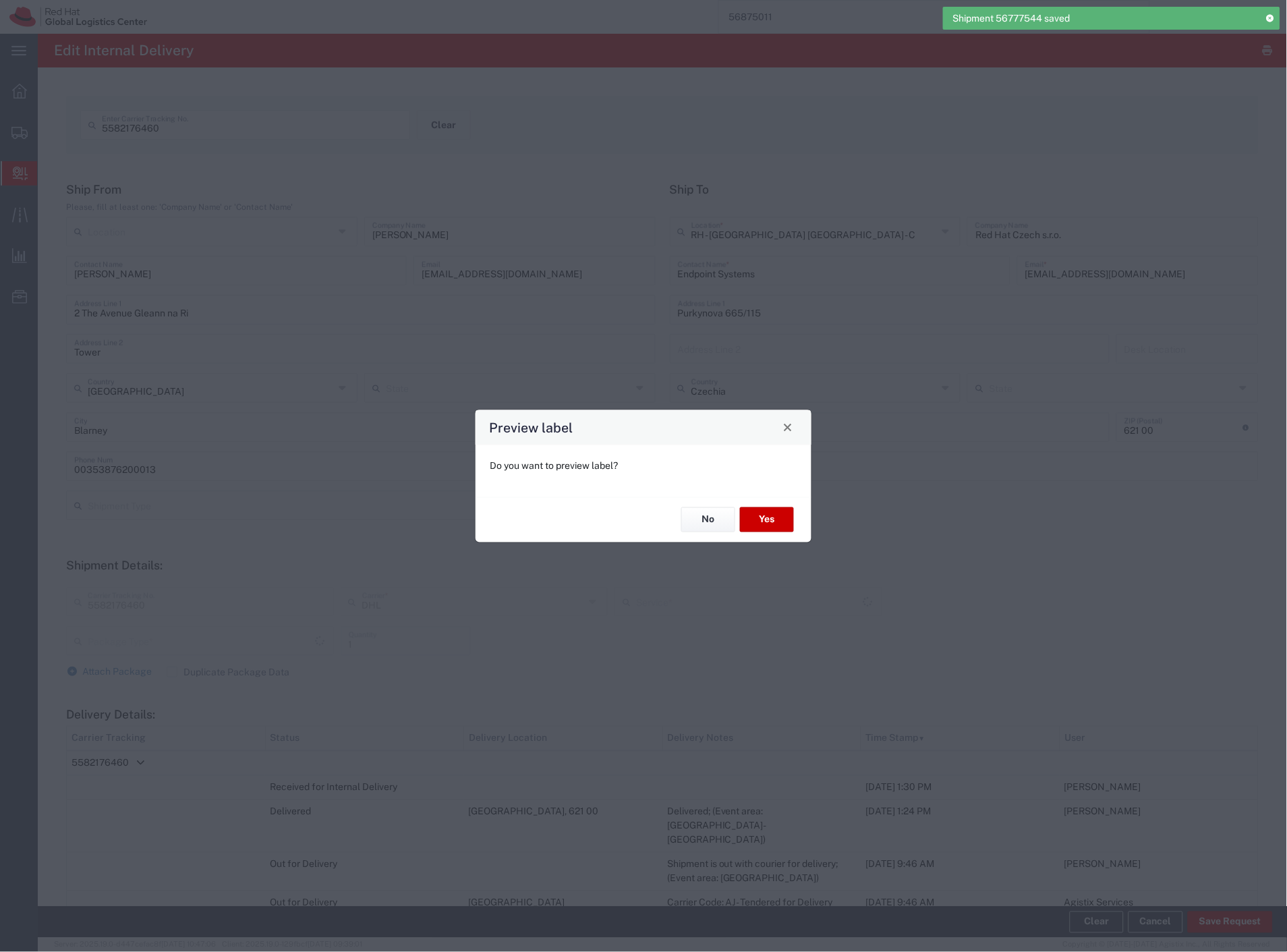
type input "Your Packaging"
type input "Economy Select"
drag, startPoint x: 699, startPoint y: 525, endPoint x: 684, endPoint y: 518, distance: 16.6
click at [699, 525] on button "No" at bounding box center [708, 519] width 54 height 25
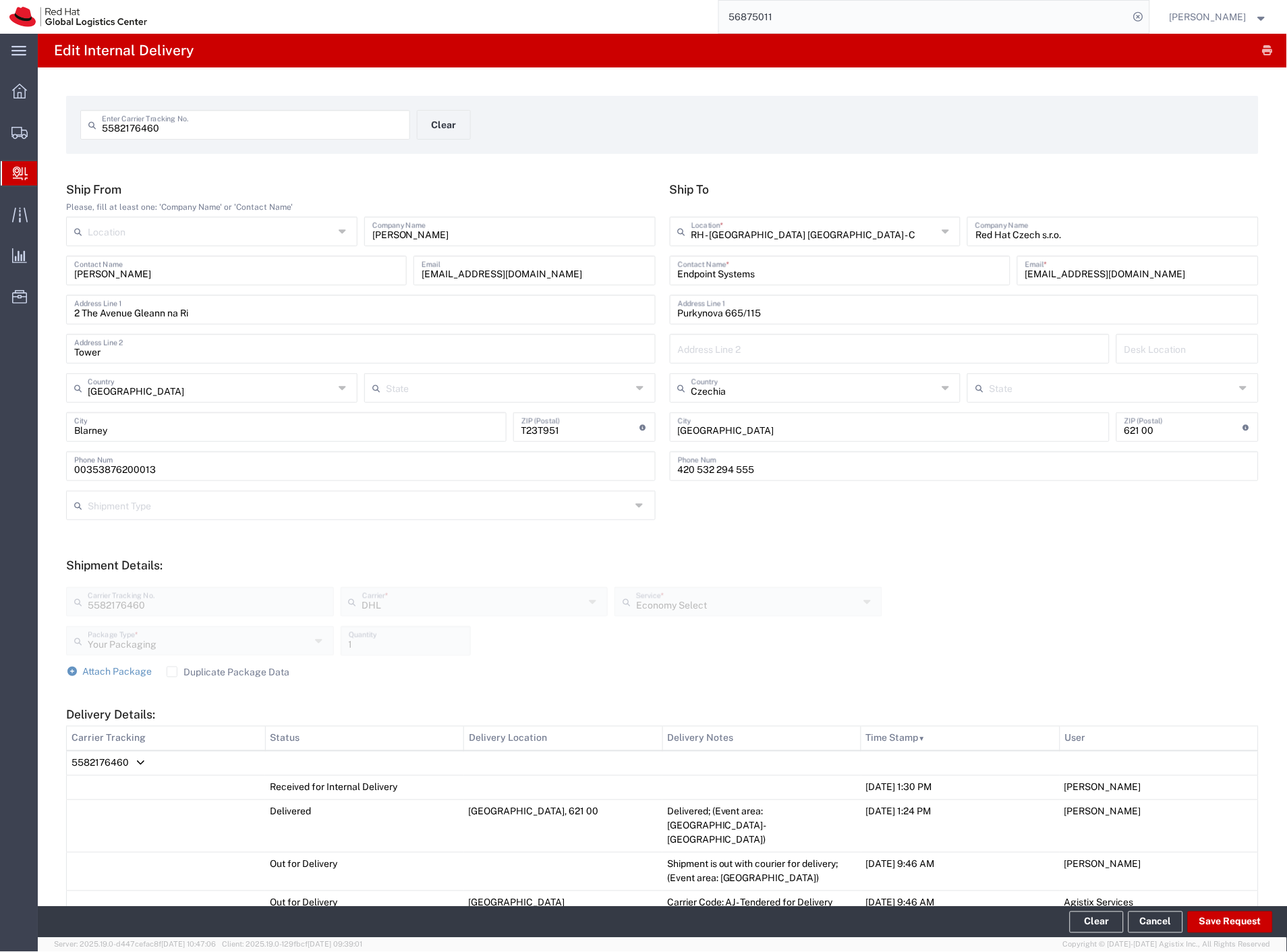
click at [192, 132] on input "5582176460" at bounding box center [252, 124] width 300 height 24
paste input "2715108782"
type input "2715108782"
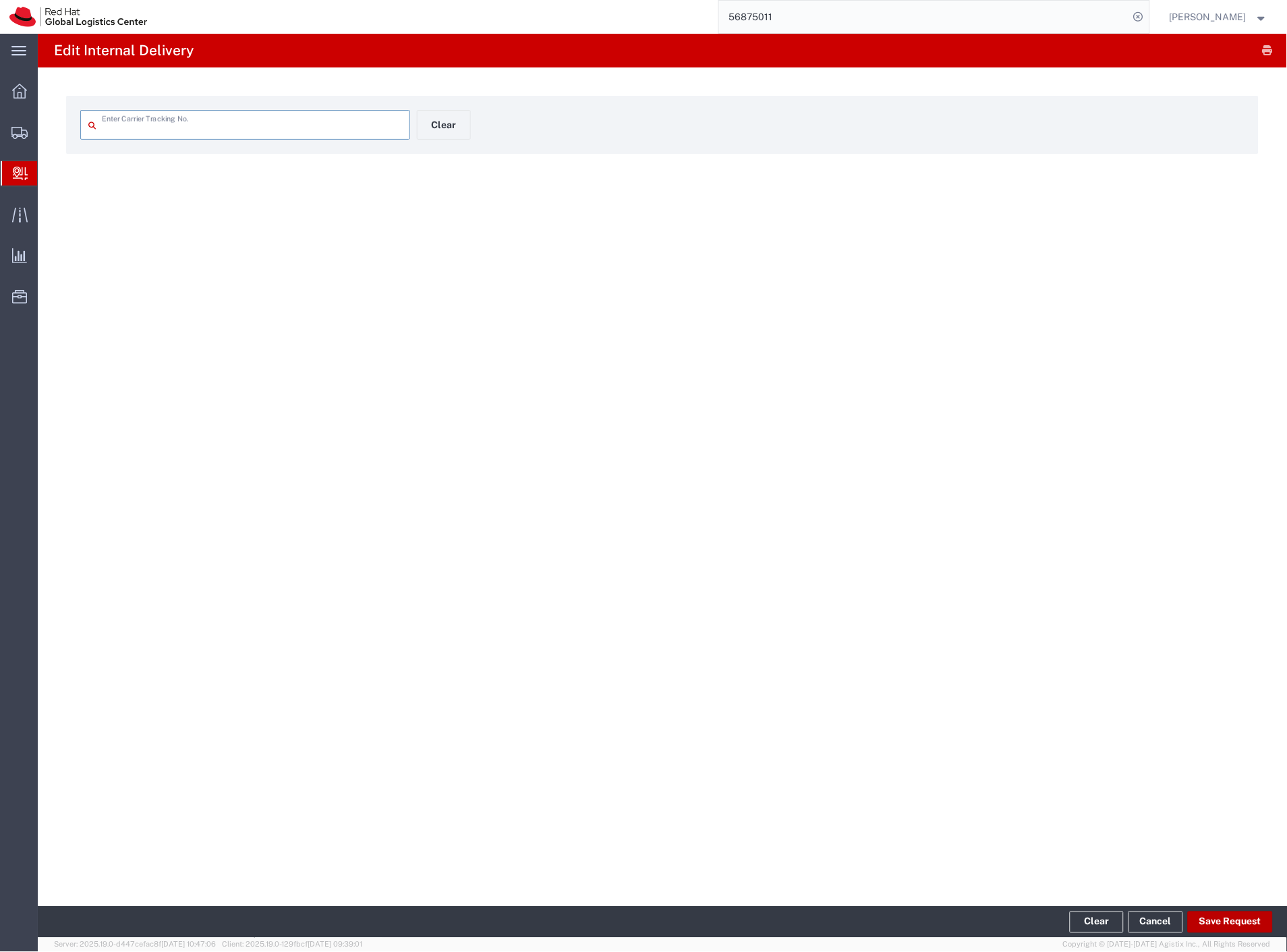
type input "2715108782"
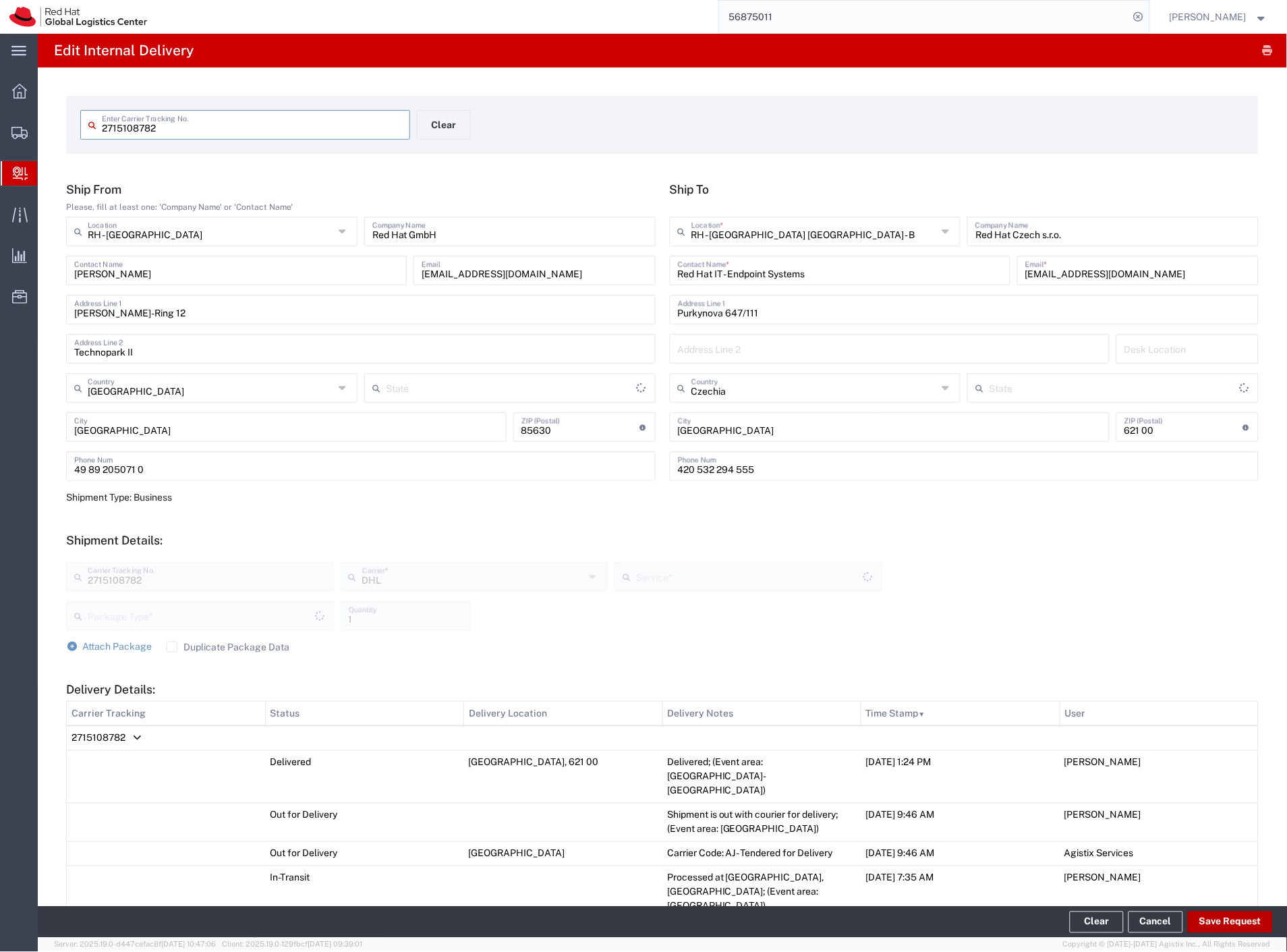
type input "Your Packaging"
type input "Economy Select"
click at [1243, 922] on button "Save Request" at bounding box center [1230, 922] width 85 height 21
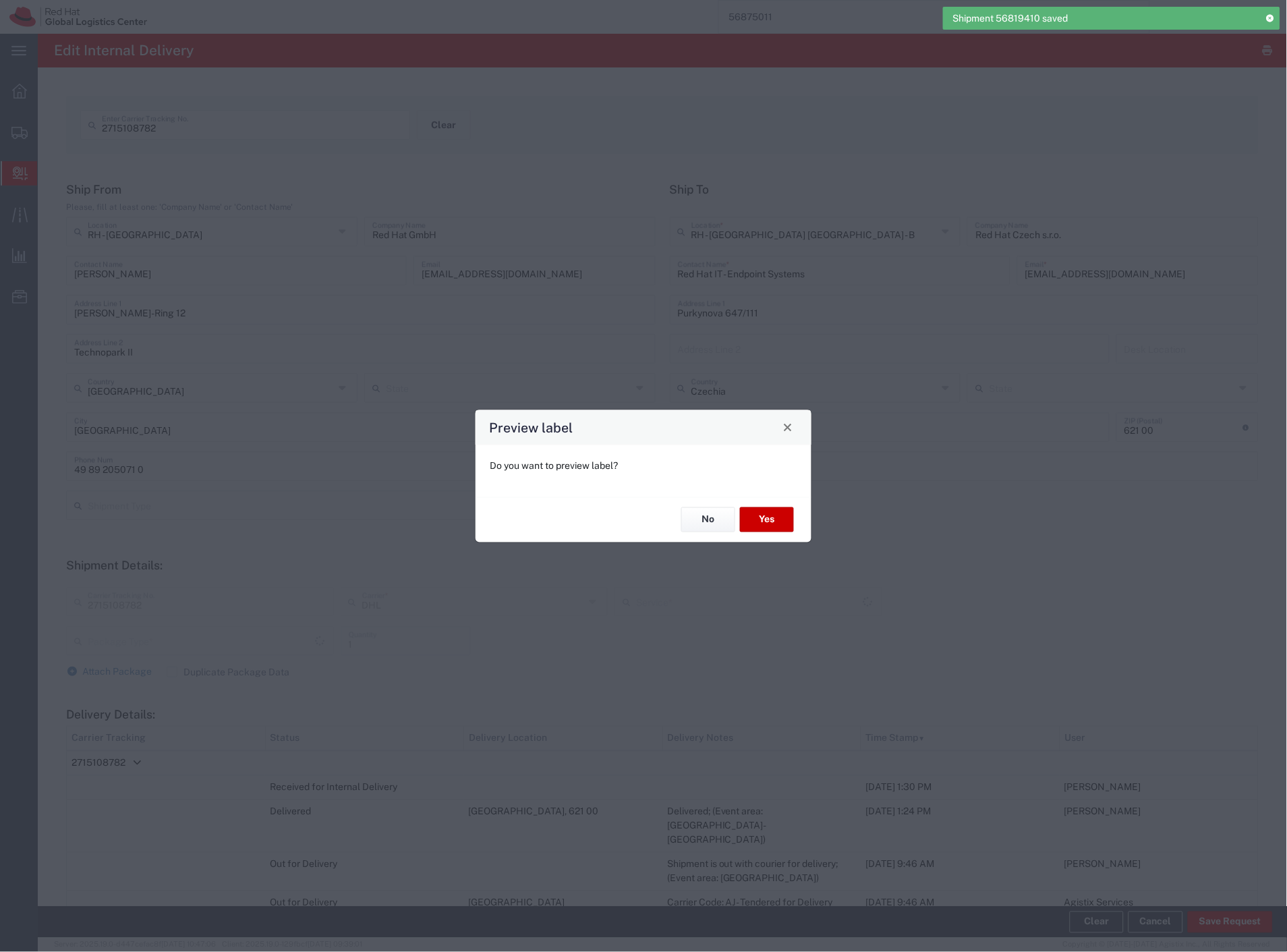
type input "Your Packaging"
type input "Economy Select"
drag, startPoint x: 706, startPoint y: 522, endPoint x: 488, endPoint y: 381, distance: 259.6
click at [706, 522] on button "No" at bounding box center [708, 519] width 54 height 25
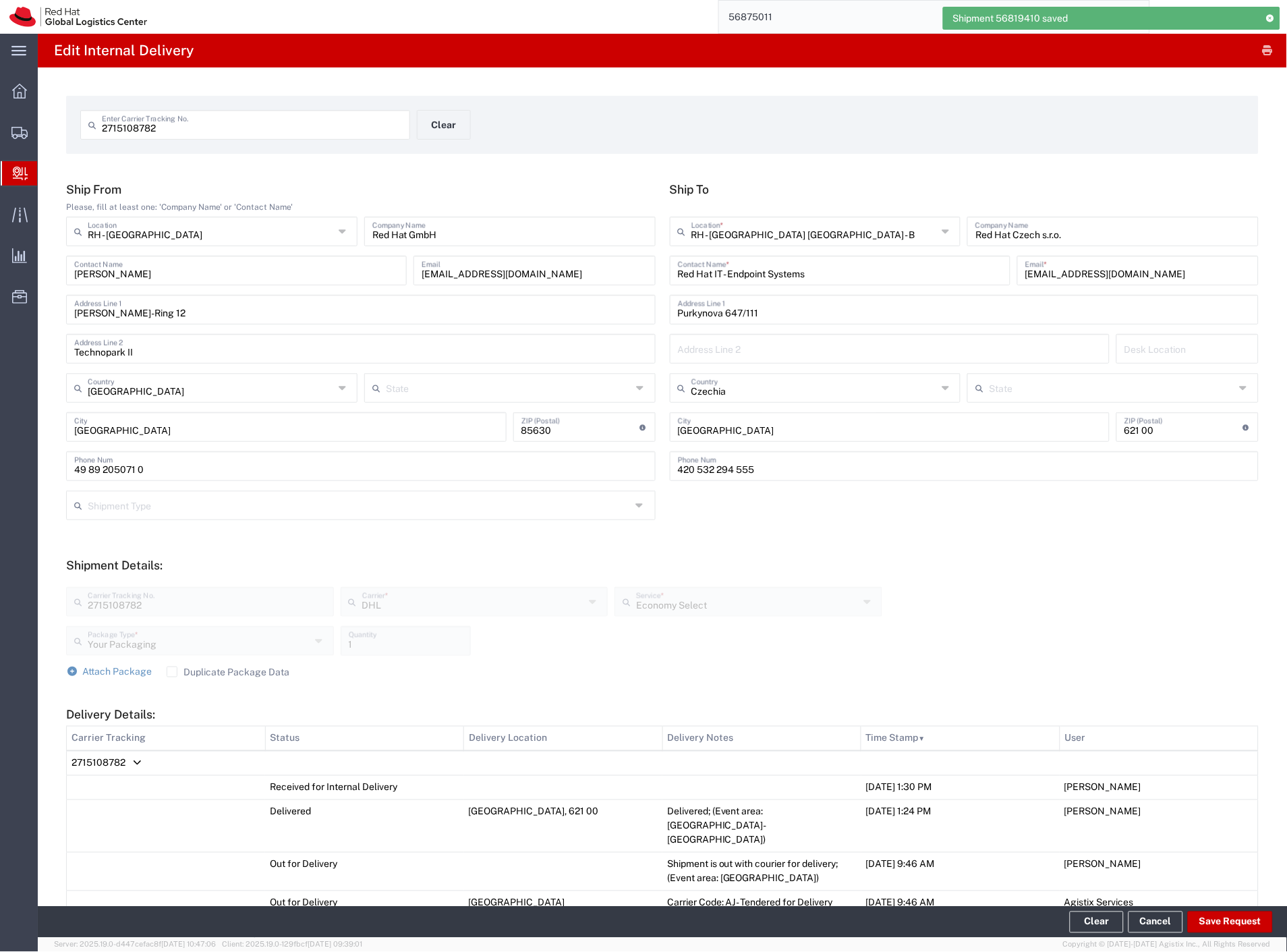
click at [145, 128] on input "2715108782" at bounding box center [252, 124] width 300 height 24
paste input "378532450"
type input "2378532450"
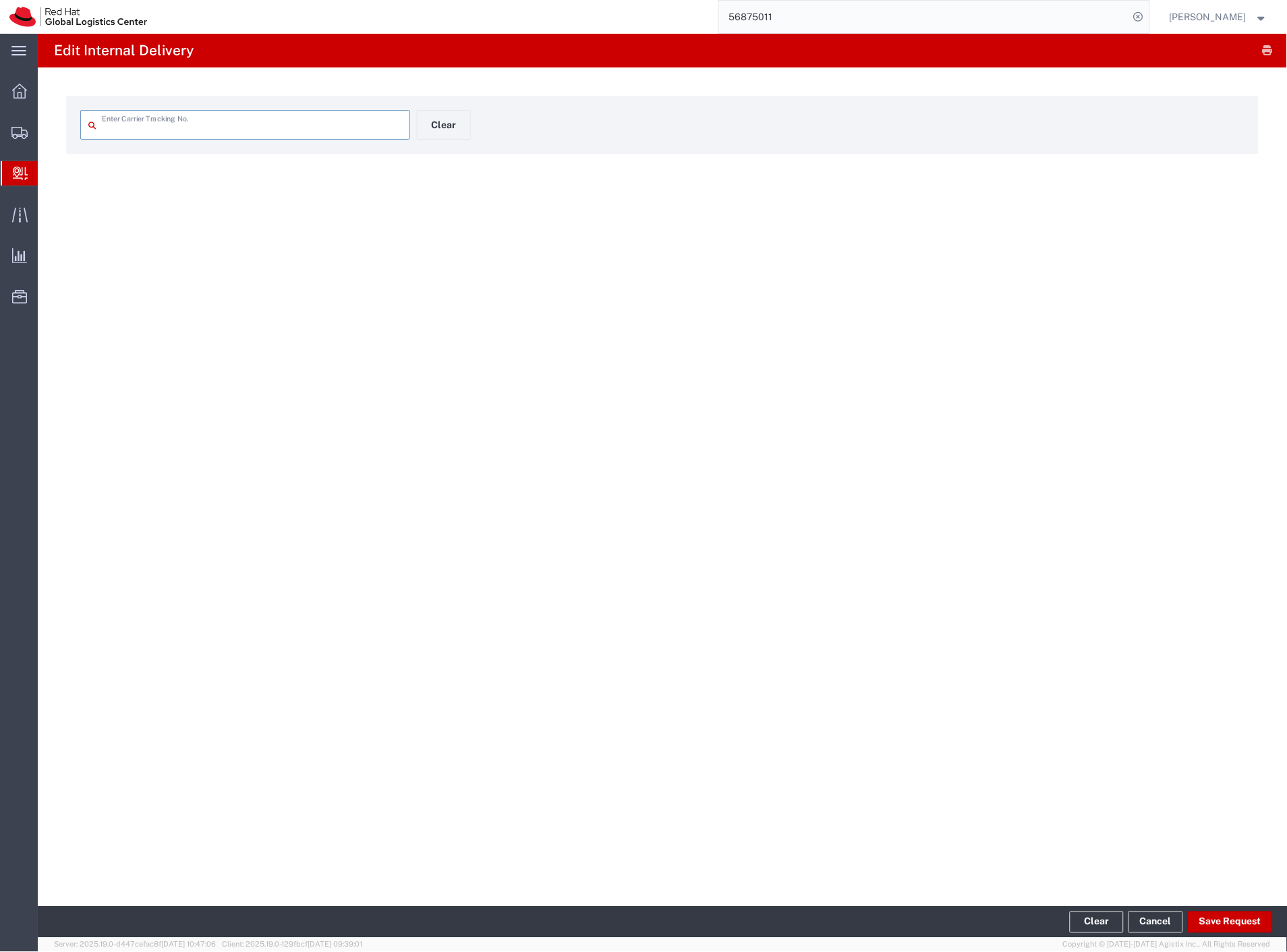
type input "2378532450"
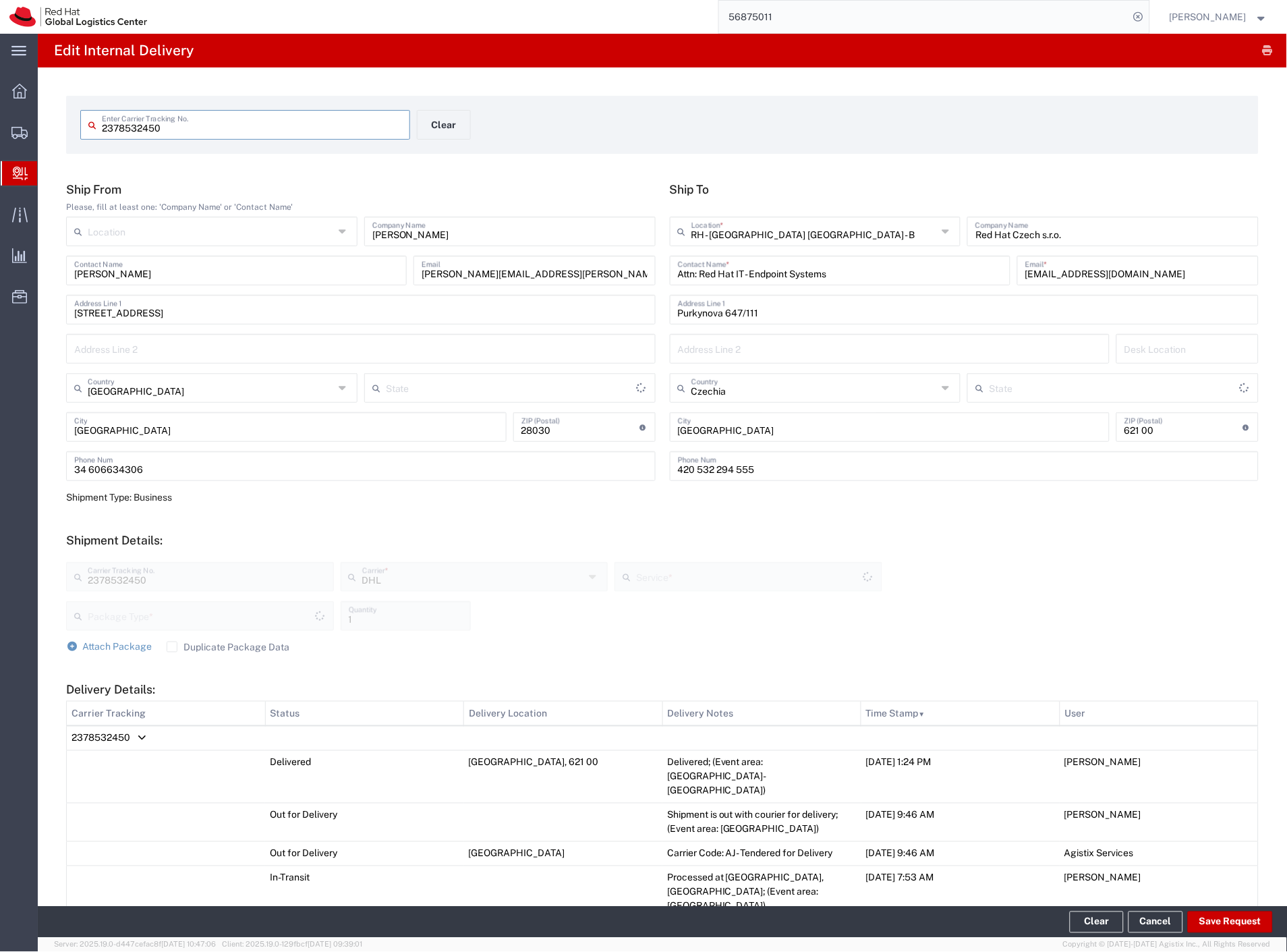
type input "Your Packaging"
type input "Economy Select"
click at [1214, 922] on button "Save Request" at bounding box center [1230, 922] width 85 height 21
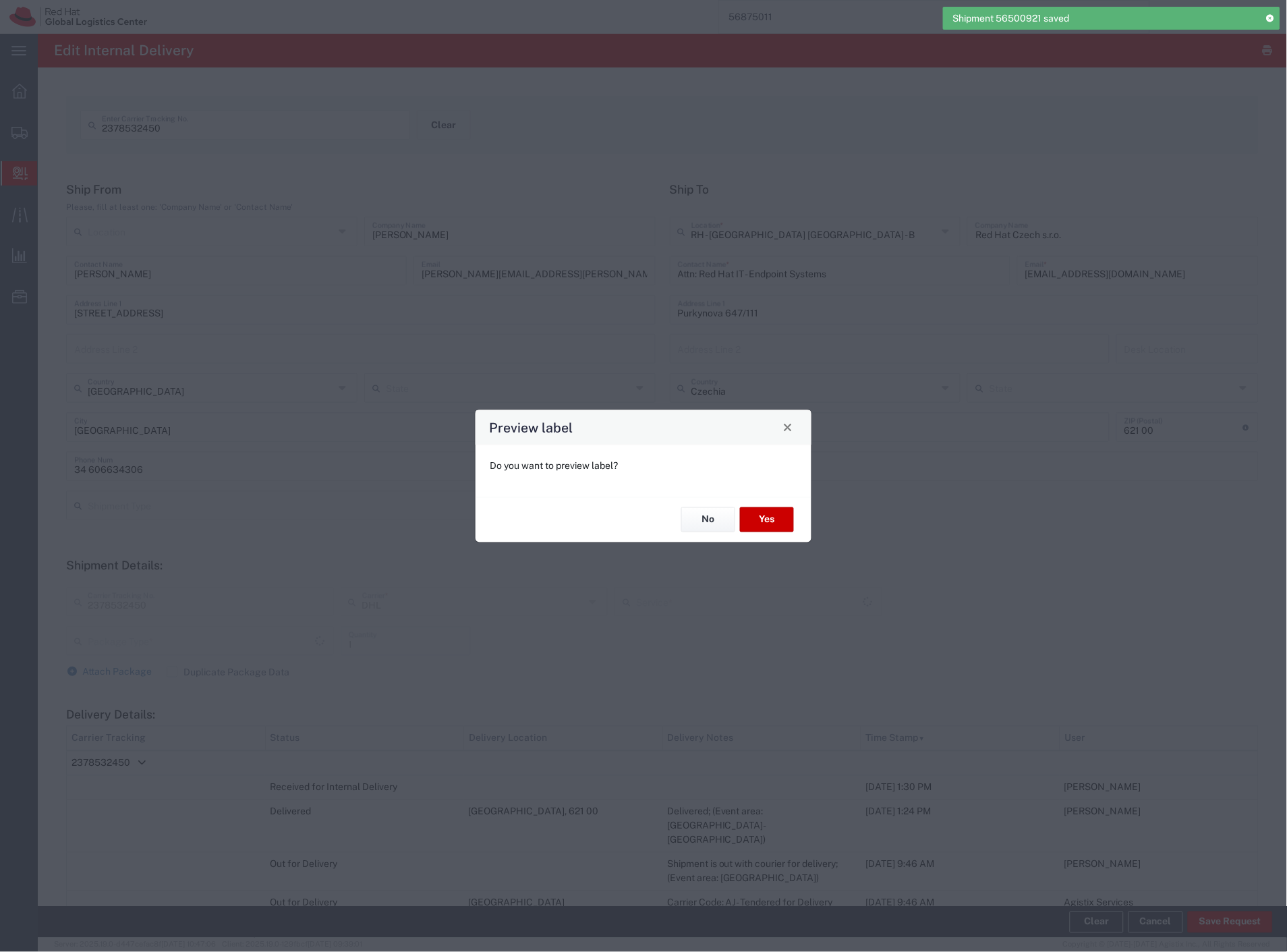
type input "Your Packaging"
type input "Economy Select"
click at [716, 520] on button "No" at bounding box center [708, 519] width 54 height 25
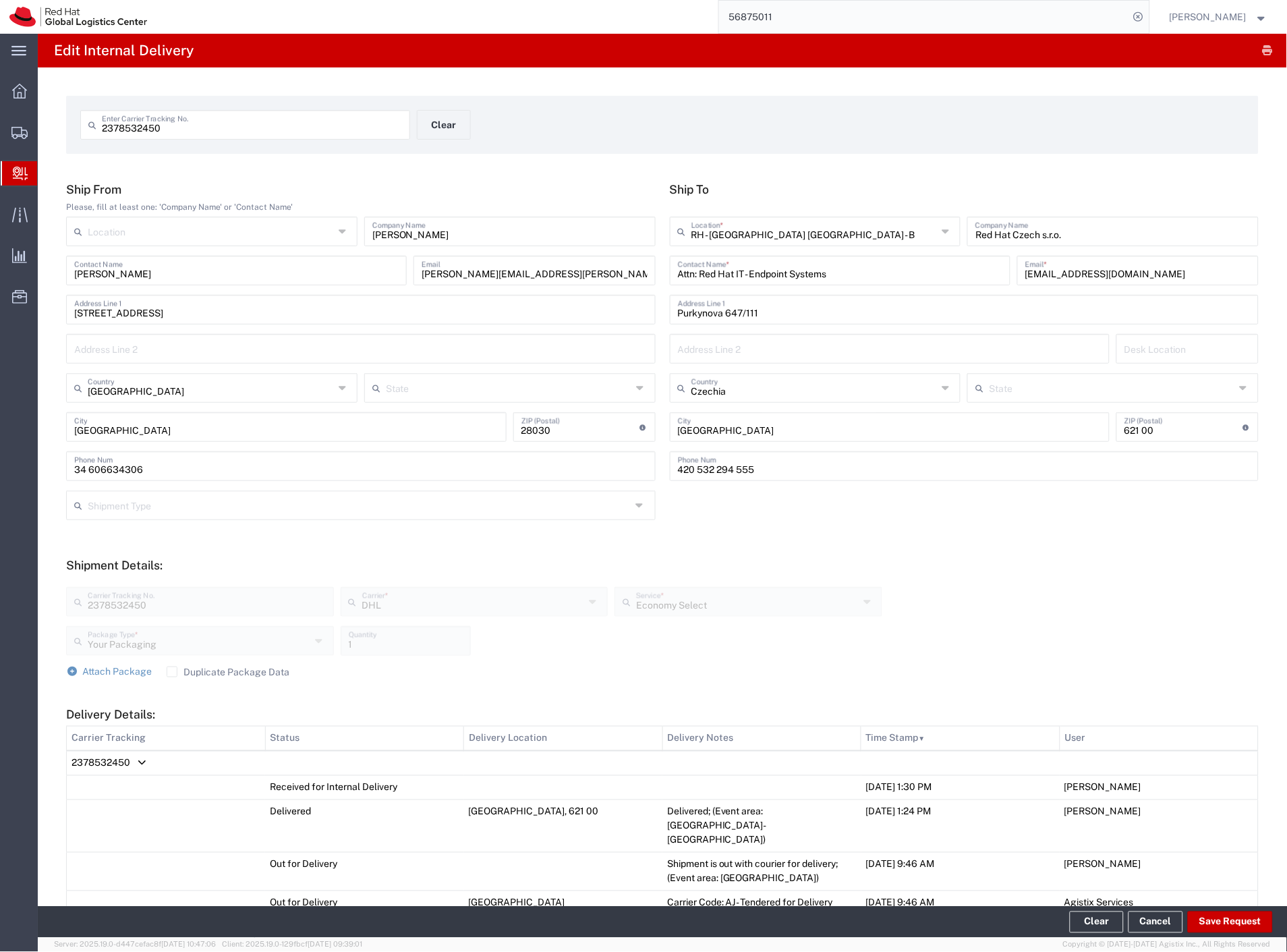
click at [201, 125] on input "2378532450" at bounding box center [252, 124] width 300 height 24
paste input "5582208634"
type input "5582208634"
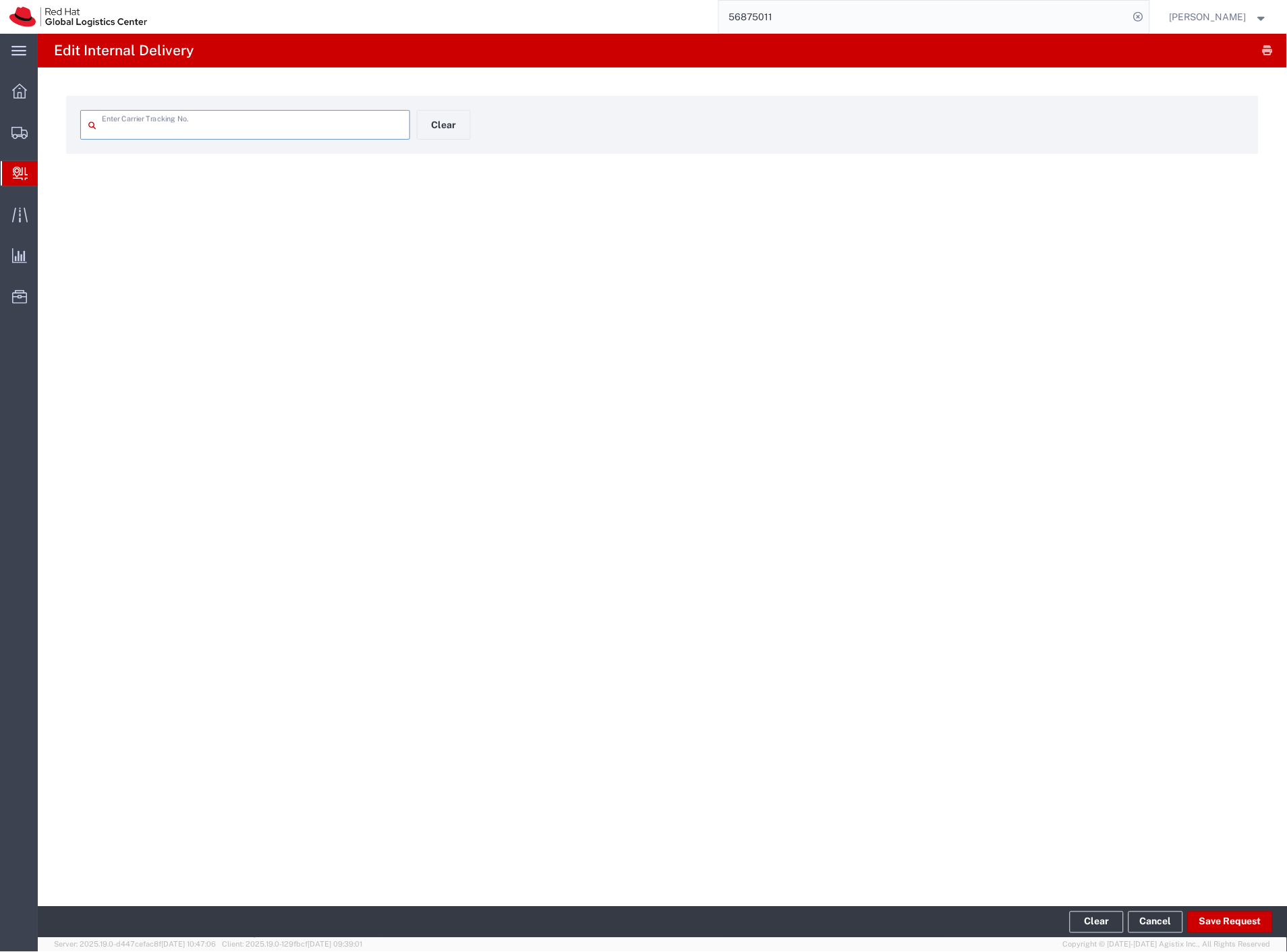
type input "5582208634"
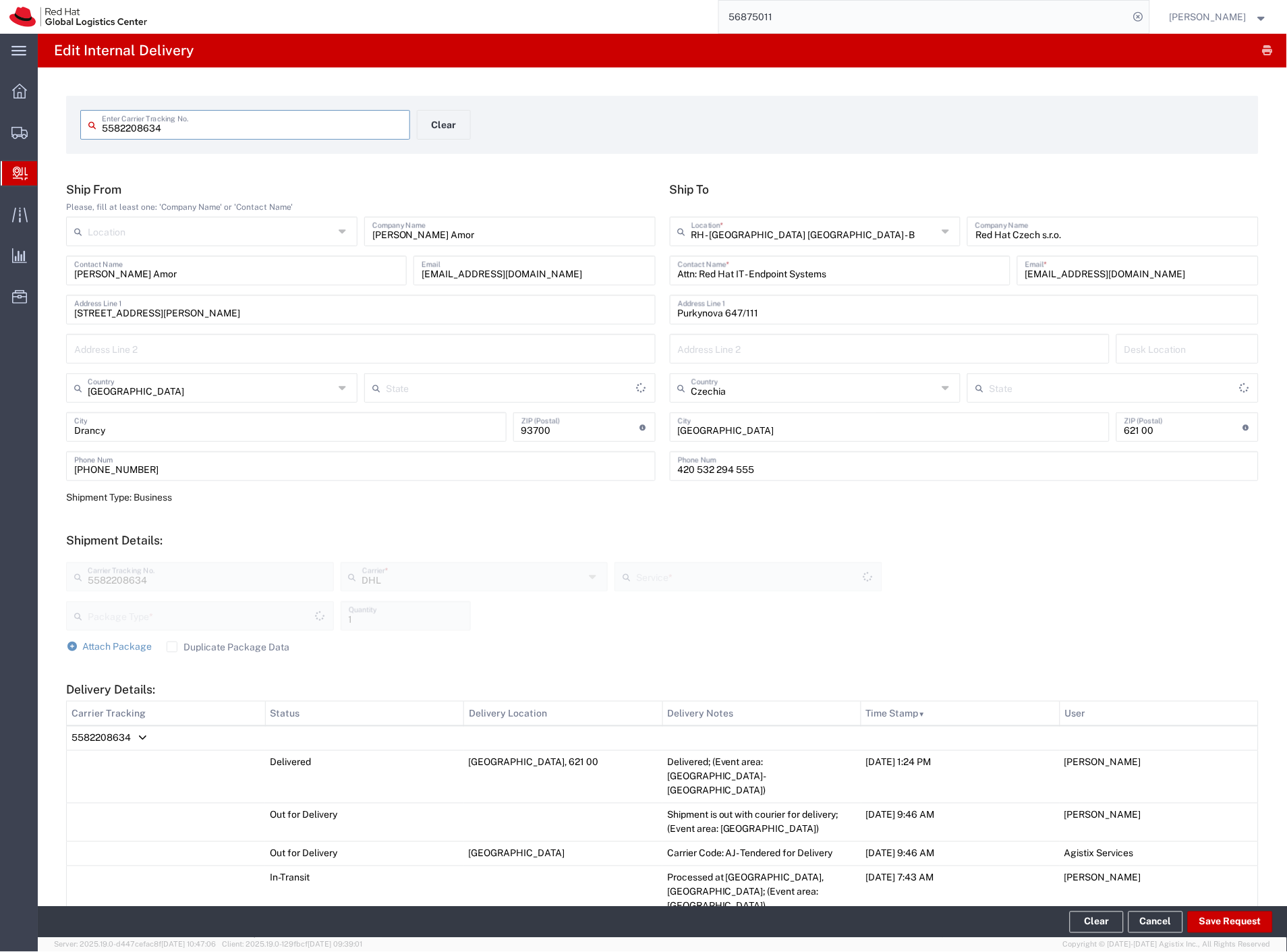
type input "Your Packaging"
type input "Economy Select"
click at [1224, 927] on button "Save Request" at bounding box center [1230, 922] width 85 height 21
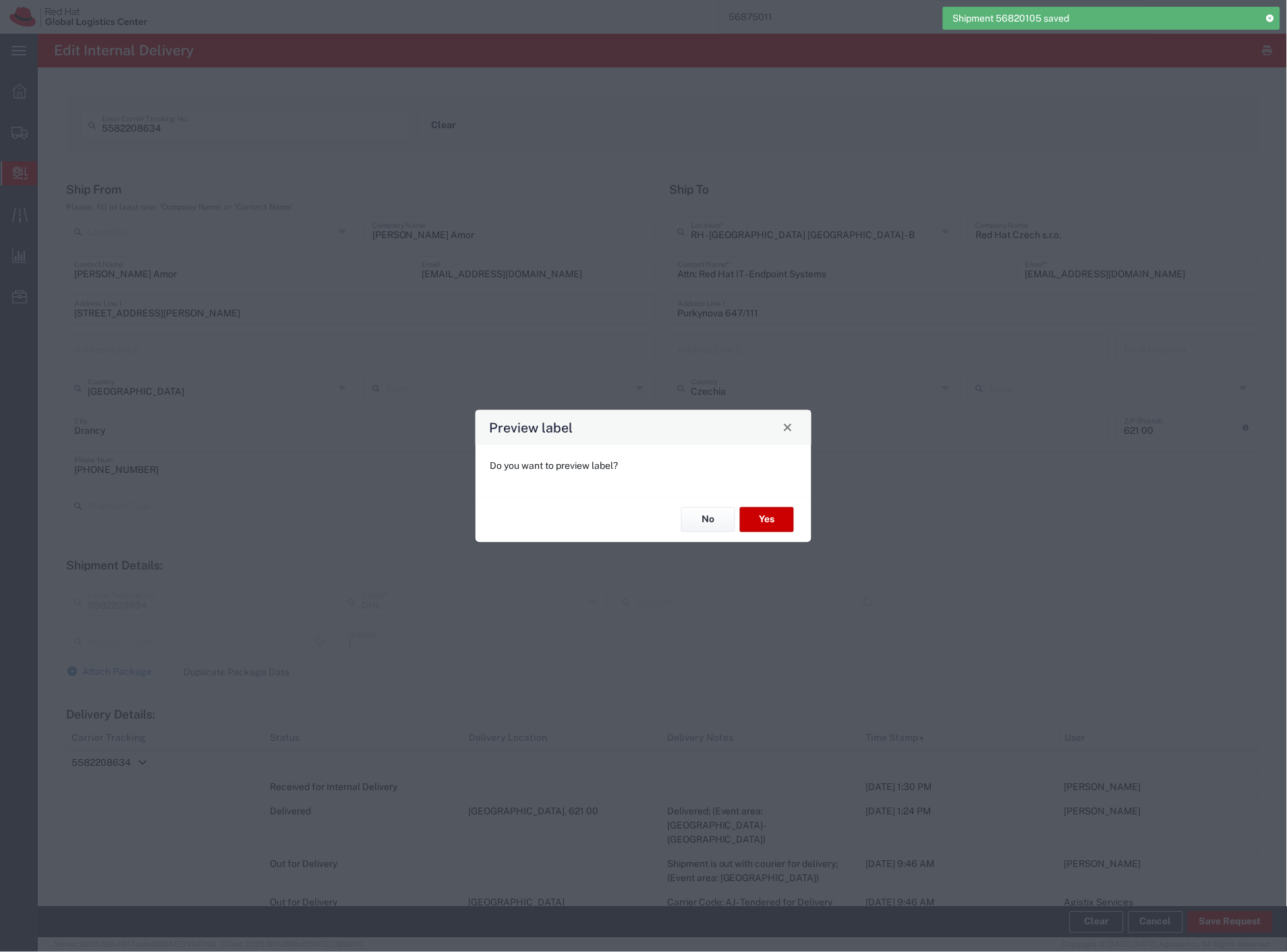
type input "Your Packaging"
type input "Economy Select"
click at [769, 526] on button "Yes" at bounding box center [767, 519] width 54 height 25
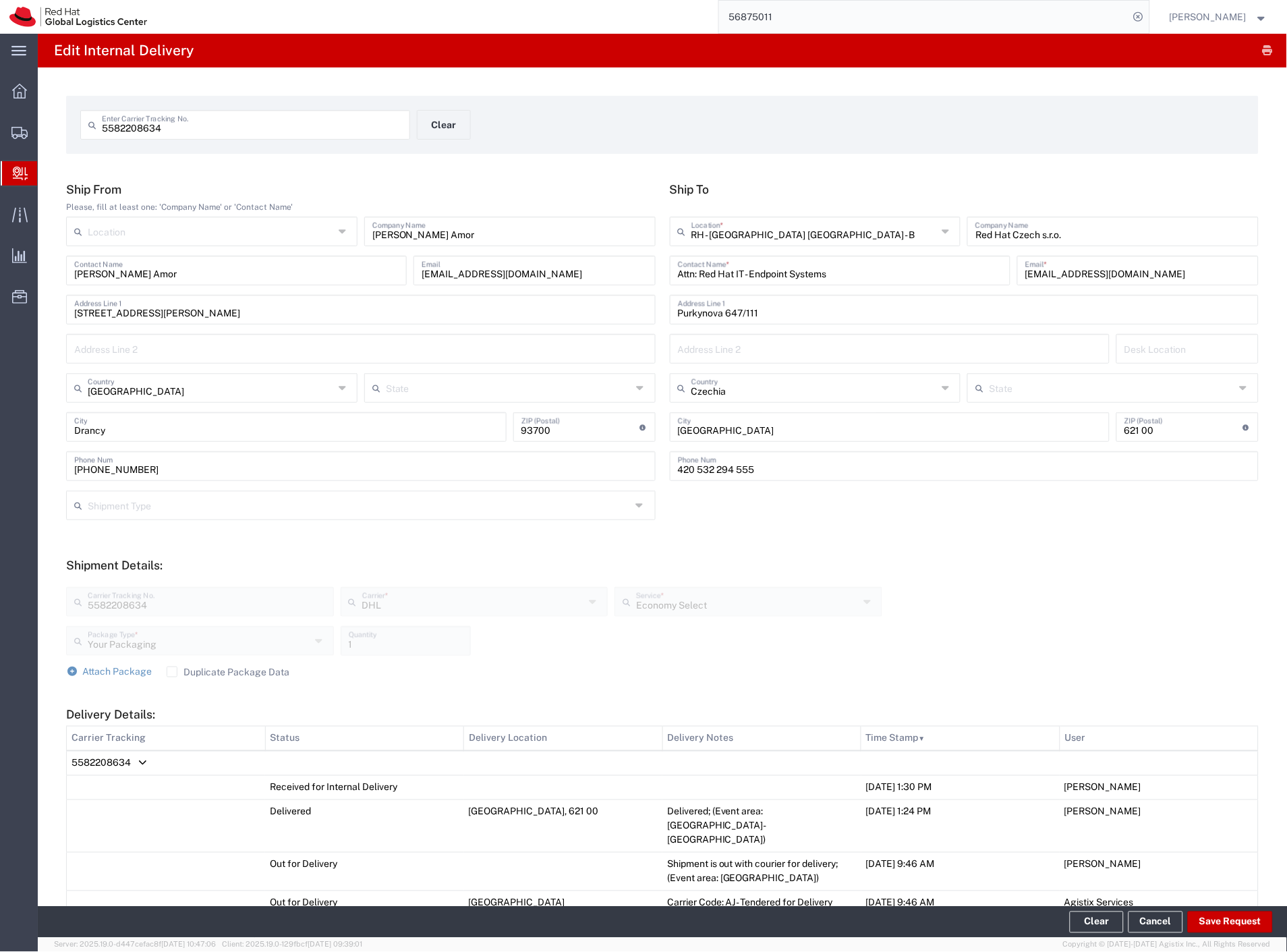
click at [48, 166] on span "Internal Delivery" at bounding box center [42, 173] width 11 height 27
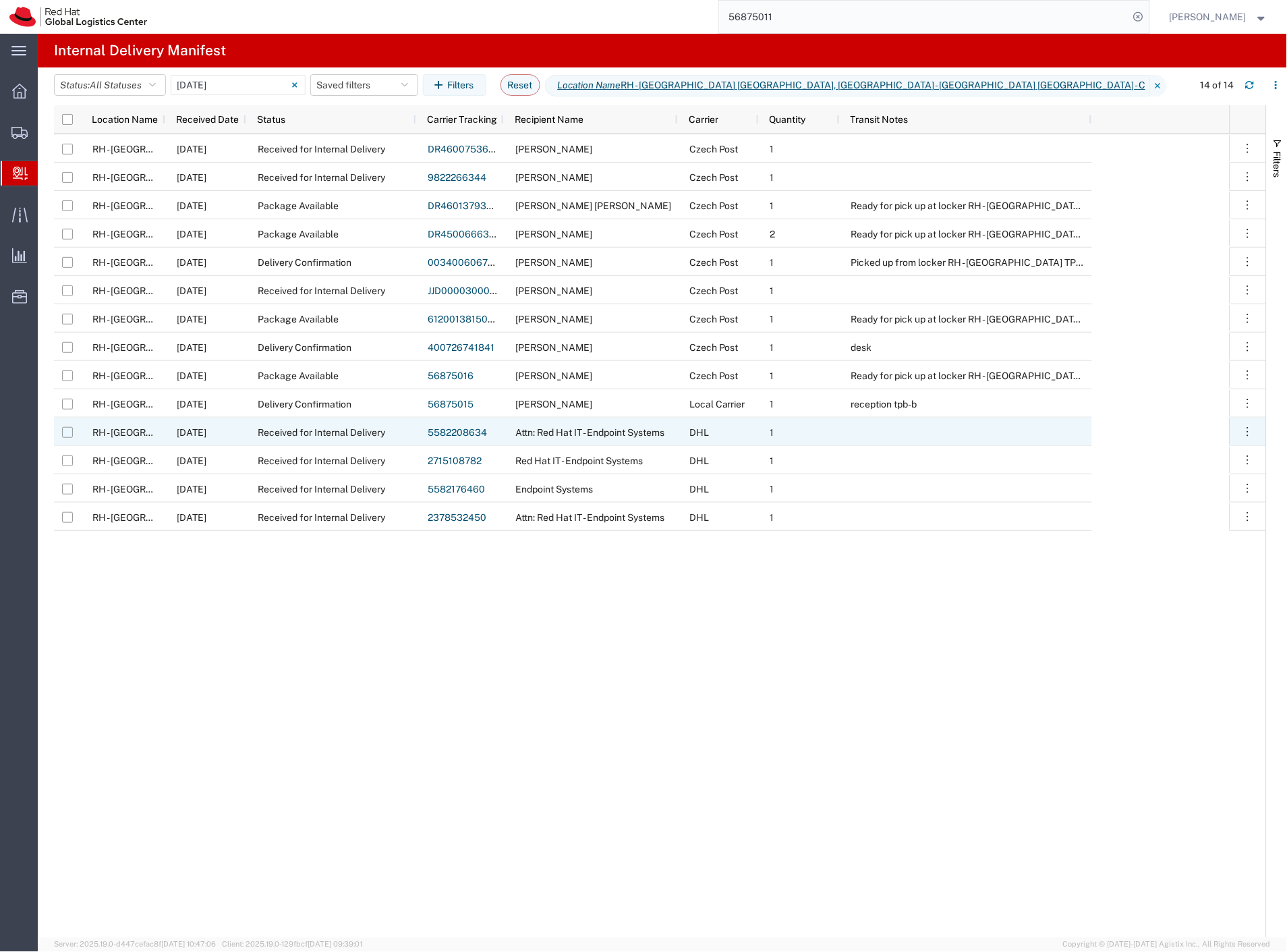
click at [70, 430] on input "Press Space to toggle row selection (unchecked)" at bounding box center [67, 433] width 11 height 11
checkbox input "true"
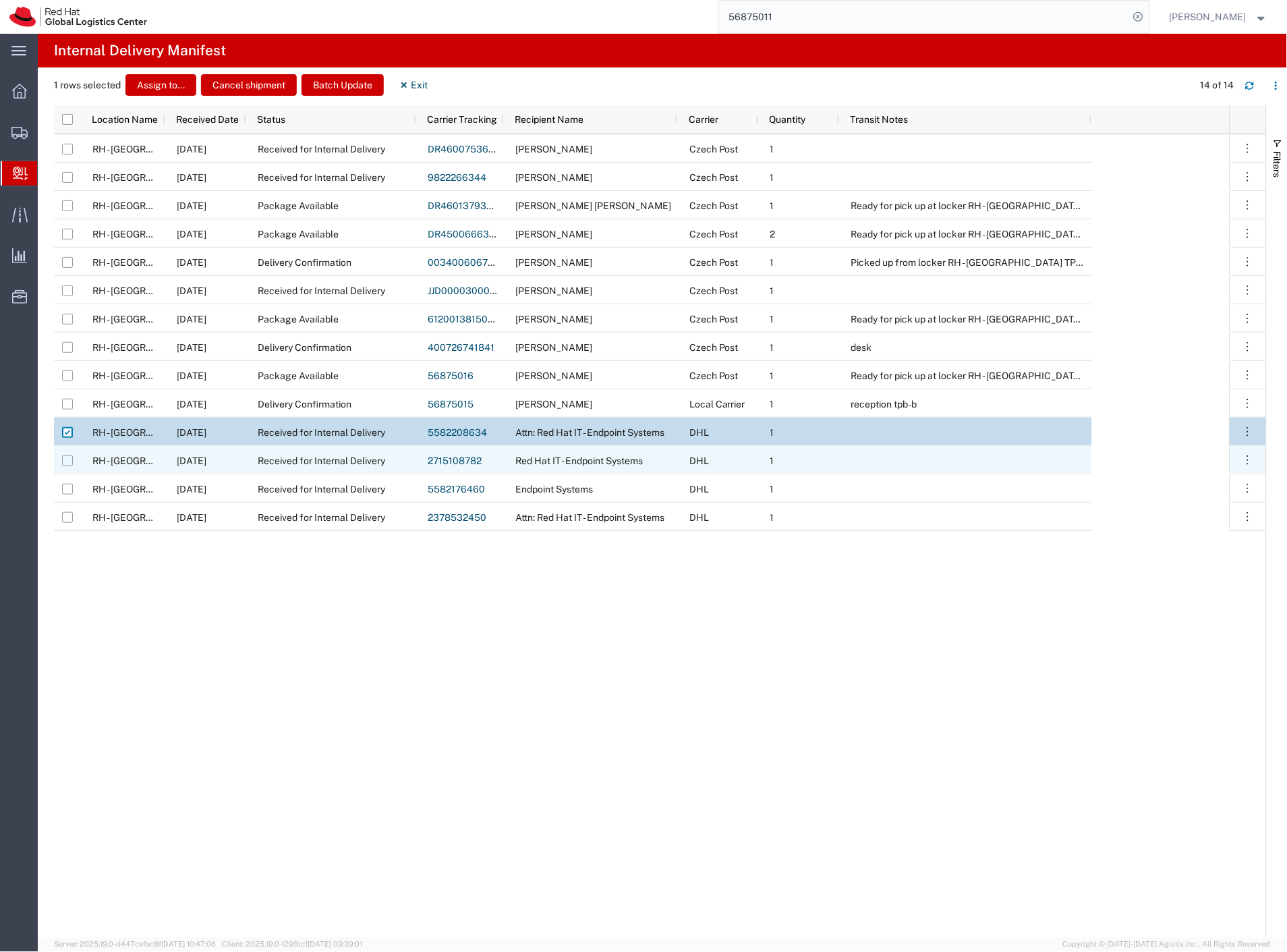
click at [67, 462] on input "Press Space to toggle row selection (unchecked)" at bounding box center [67, 461] width 11 height 11
checkbox input "true"
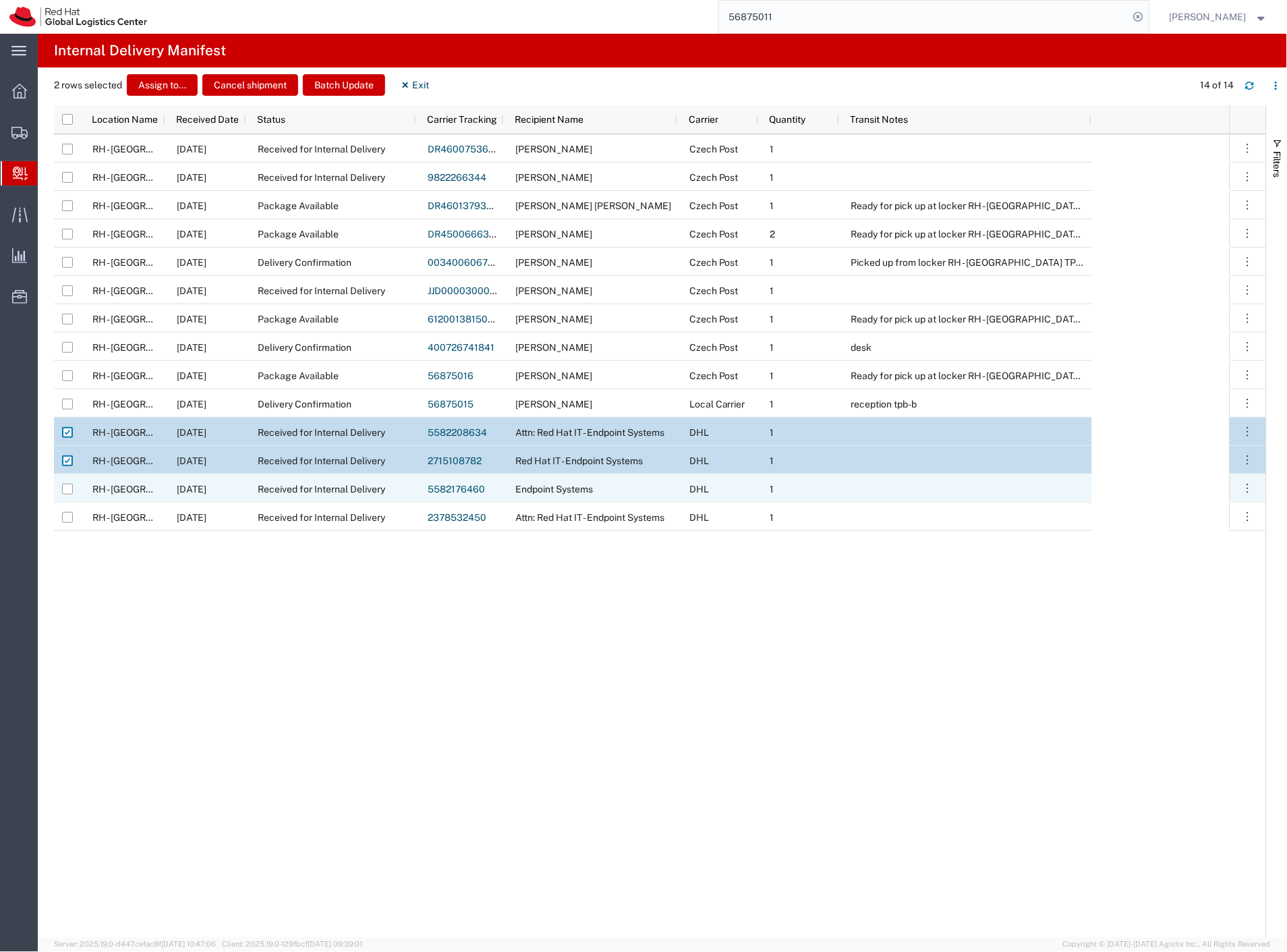
drag, startPoint x: 69, startPoint y: 489, endPoint x: 69, endPoint y: 501, distance: 12.0
click at [69, 490] on input "Press Space to toggle row selection (unchecked)" at bounding box center [67, 489] width 11 height 11
checkbox input "true"
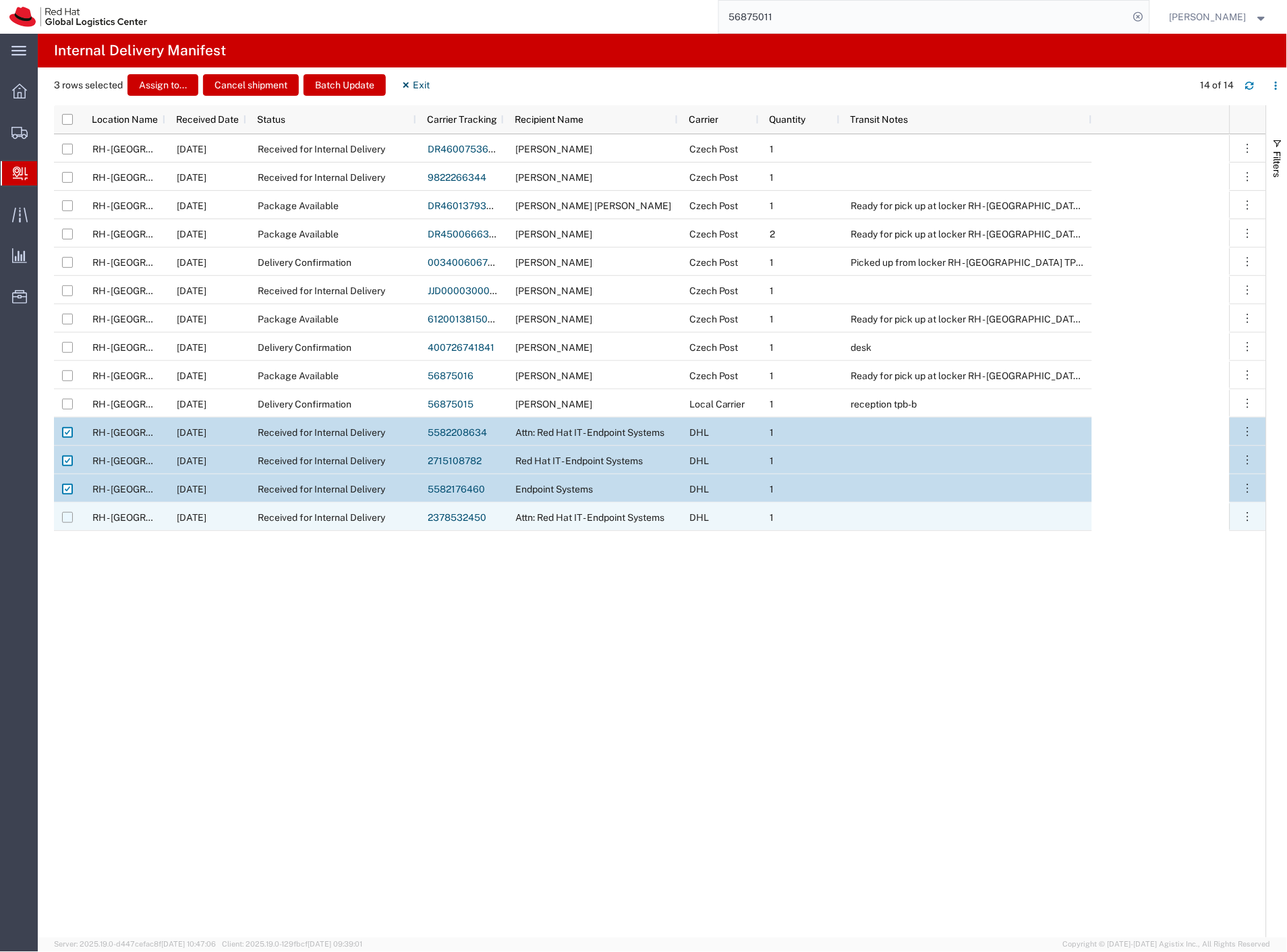
click at [66, 518] on input "Press Space to toggle row selection (unchecked)" at bounding box center [67, 517] width 11 height 11
checkbox input "true"
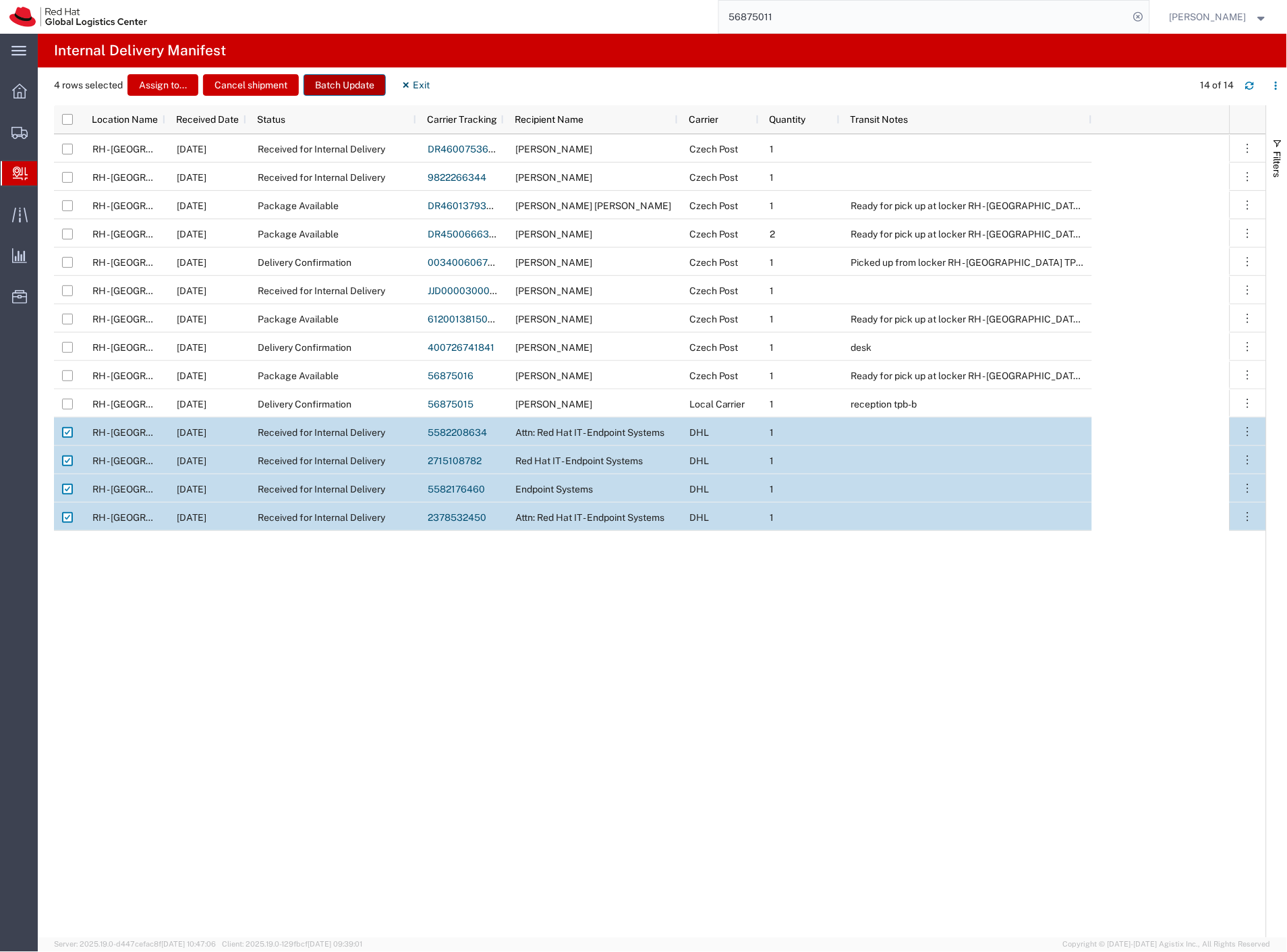
click at [354, 81] on button "Batch Update" at bounding box center [344, 85] width 82 height 21
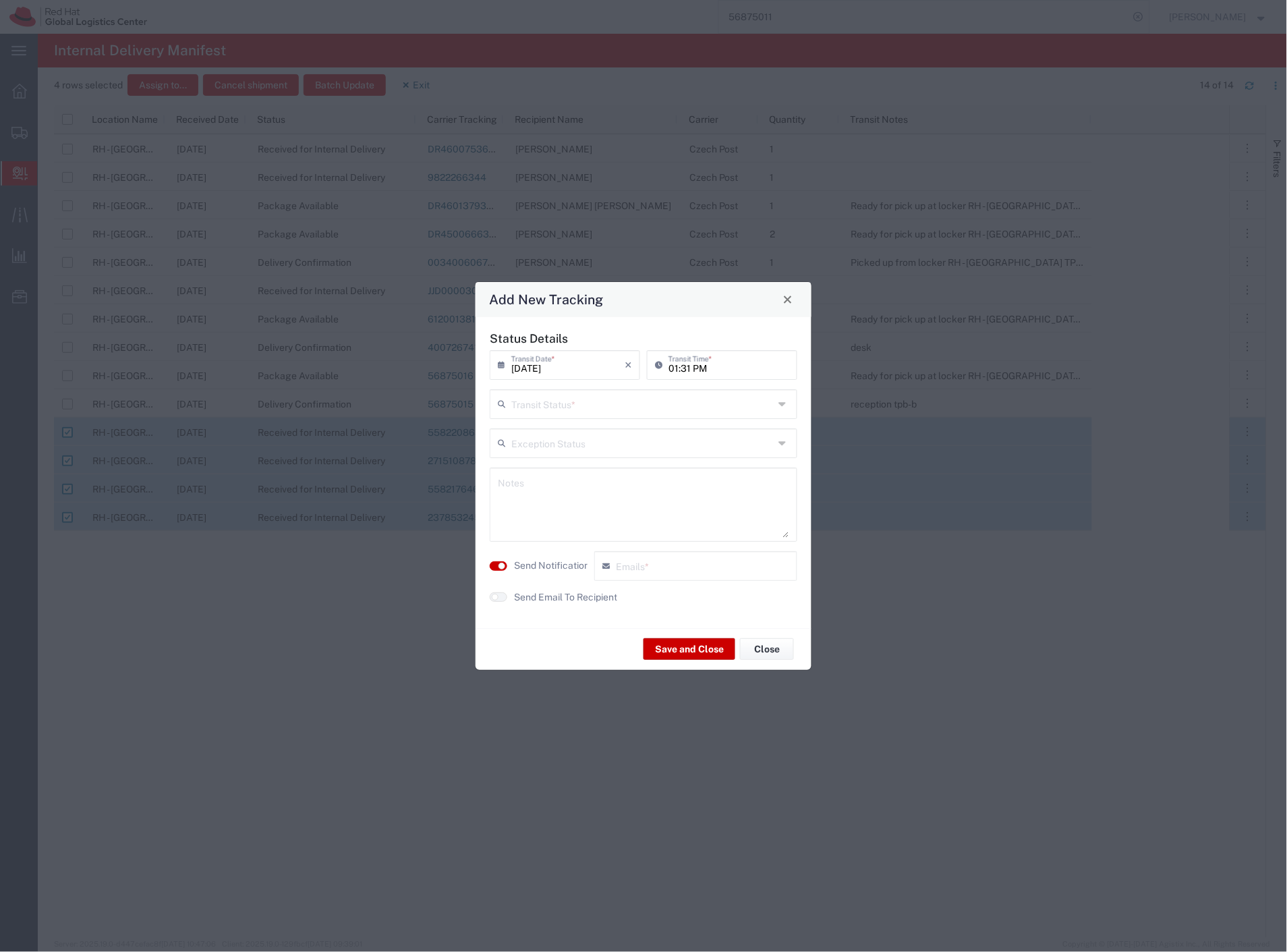
drag, startPoint x: 557, startPoint y: 394, endPoint x: 562, endPoint y: 422, distance: 28.4
click at [558, 394] on input "text" at bounding box center [643, 403] width 262 height 24
drag, startPoint x: 571, startPoint y: 483, endPoint x: 571, endPoint y: 492, distance: 9.0
click at [571, 482] on span "Shipment On-Hold" at bounding box center [644, 477] width 304 height 21
type input "Shipment On-Hold"
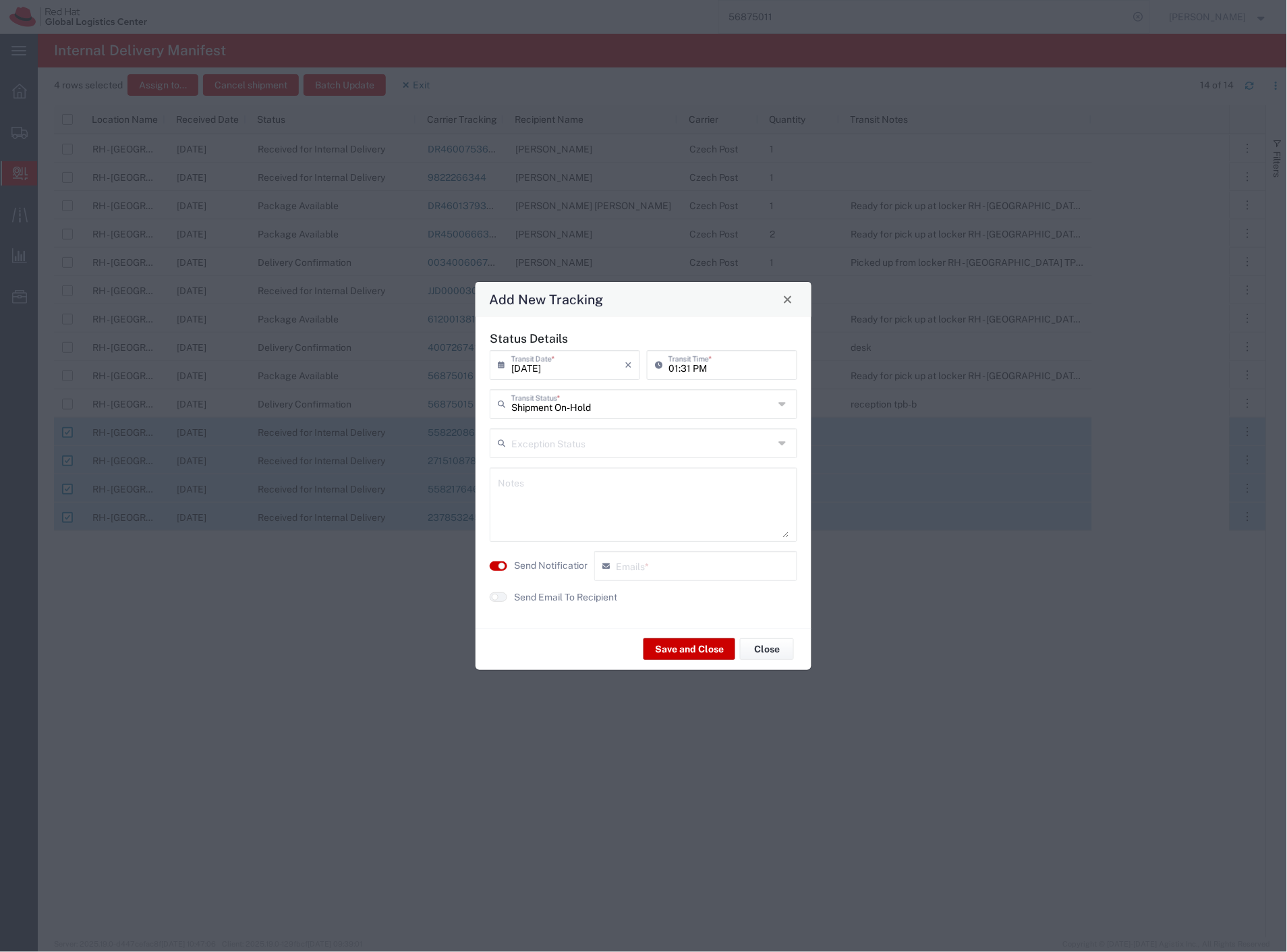
click at [565, 562] on label "Send Notification" at bounding box center [551, 565] width 75 height 14
click at [688, 650] on button "Save and Close" at bounding box center [690, 649] width 92 height 21
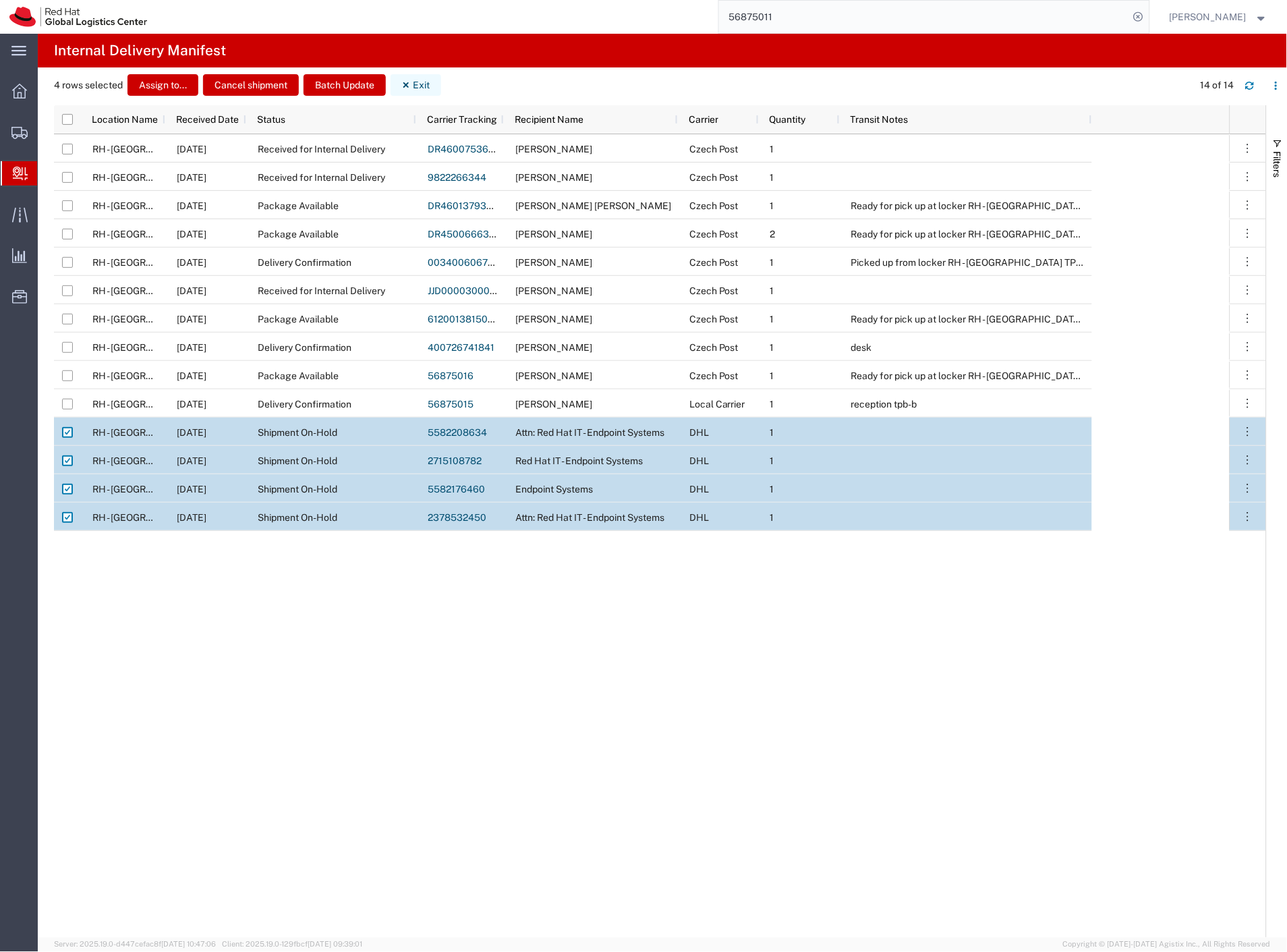
click at [416, 87] on button "Exit" at bounding box center [416, 85] width 51 height 21
checkbox input "false"
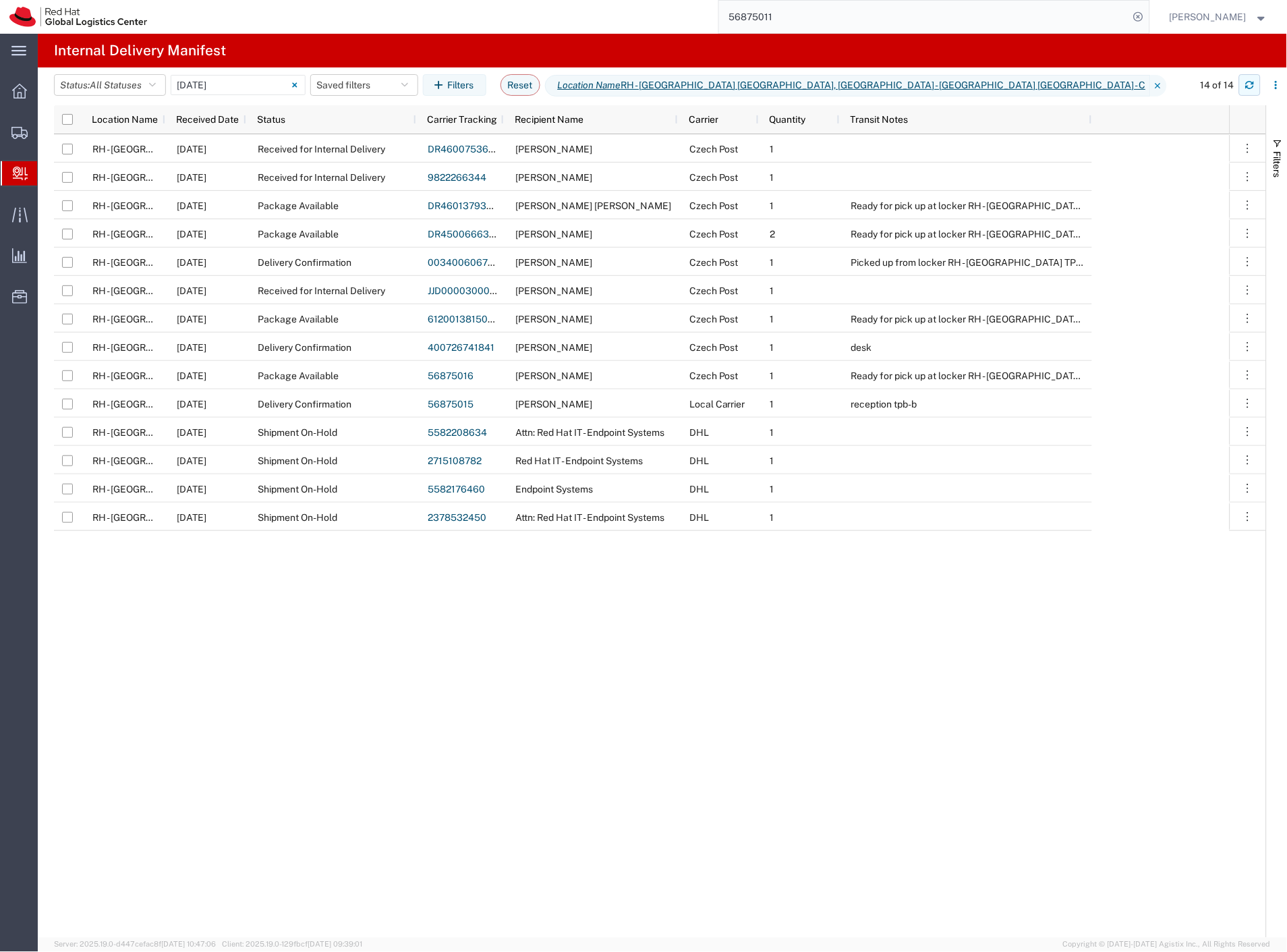
click at [1253, 89] on icon "button" at bounding box center [1249, 85] width 9 height 9
click at [0, 0] on span "Create Delivery" at bounding box center [0, 0] width 0 height 0
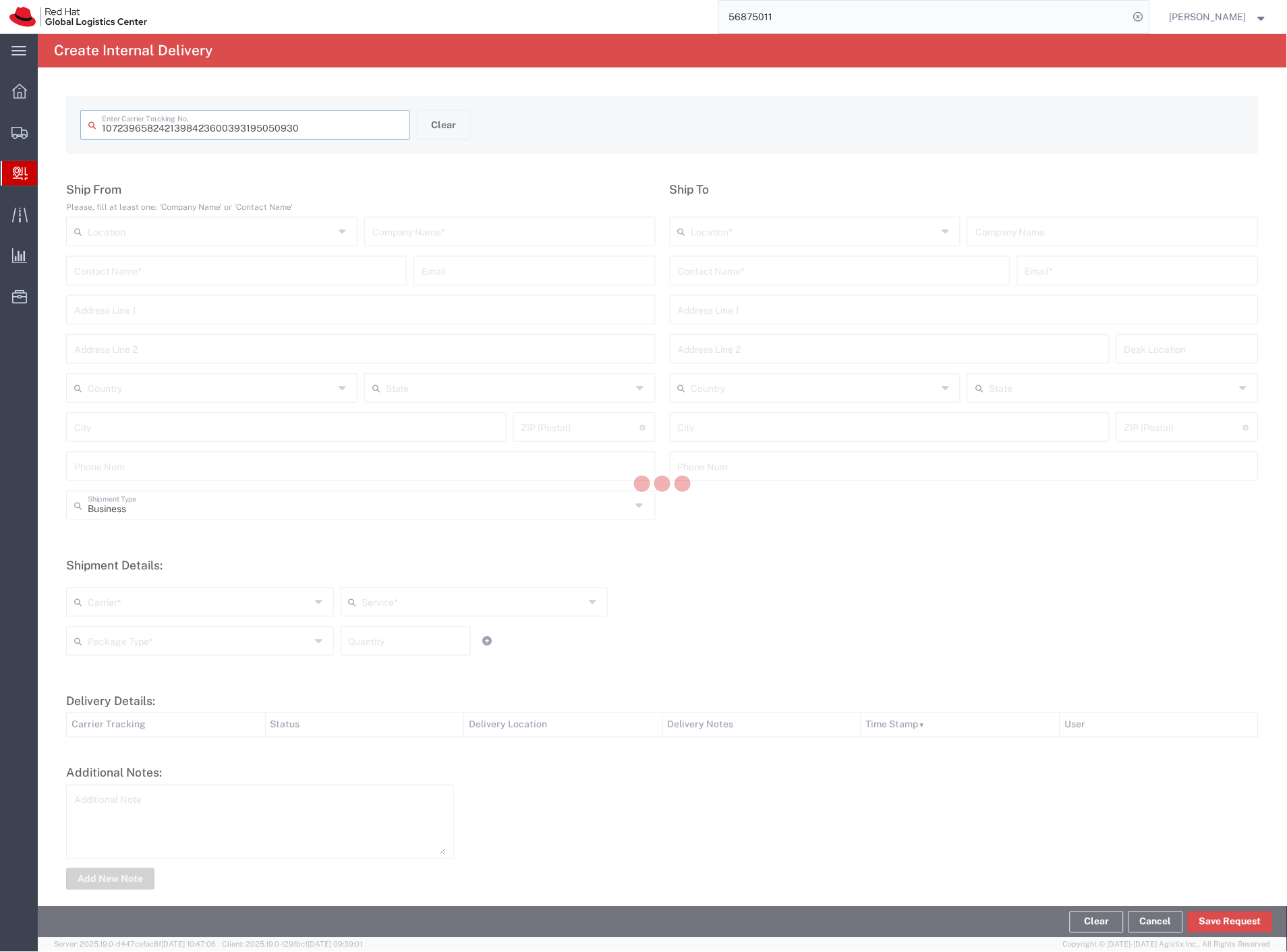
type input "393195050930"
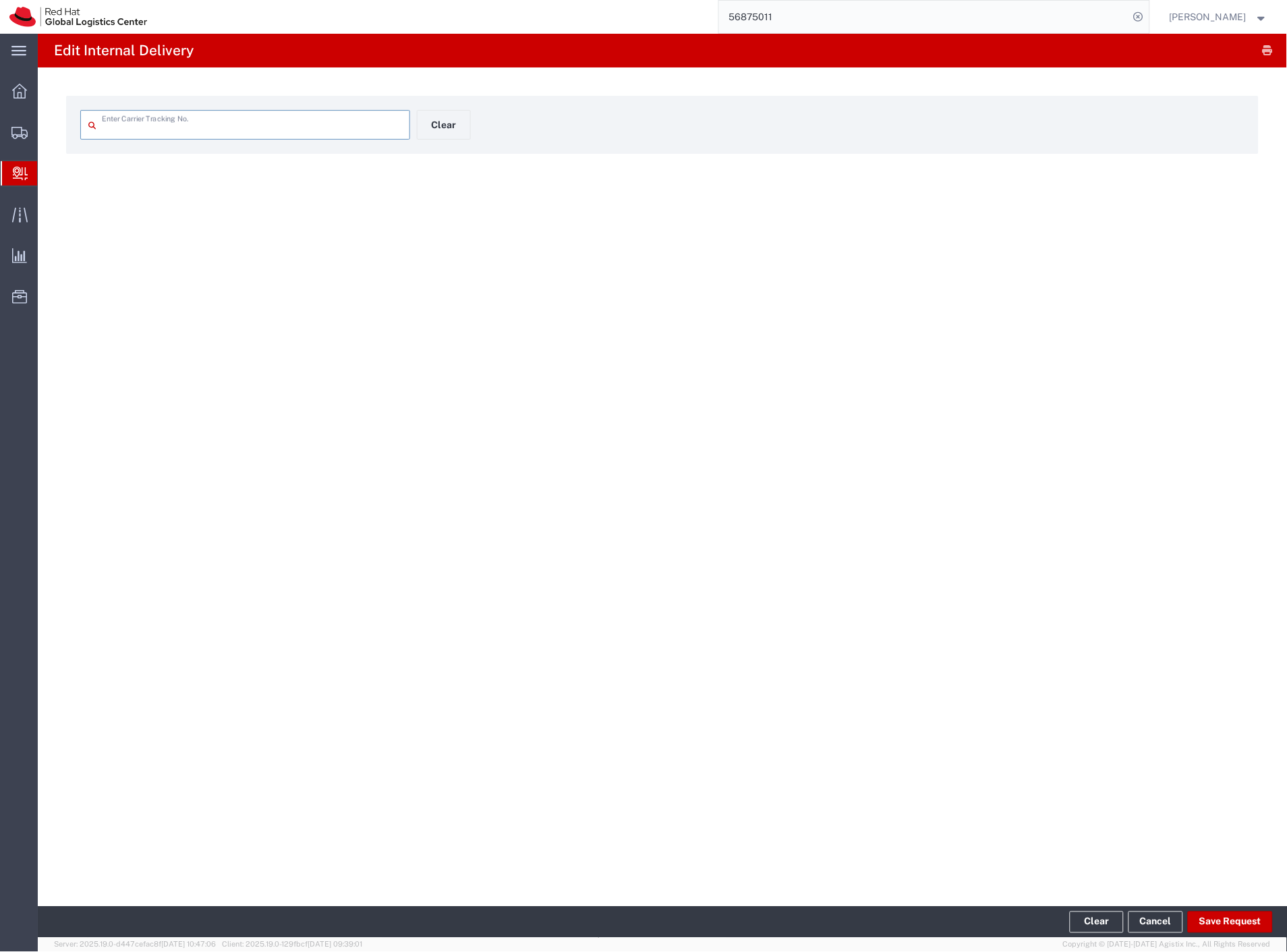
type input "393195050930"
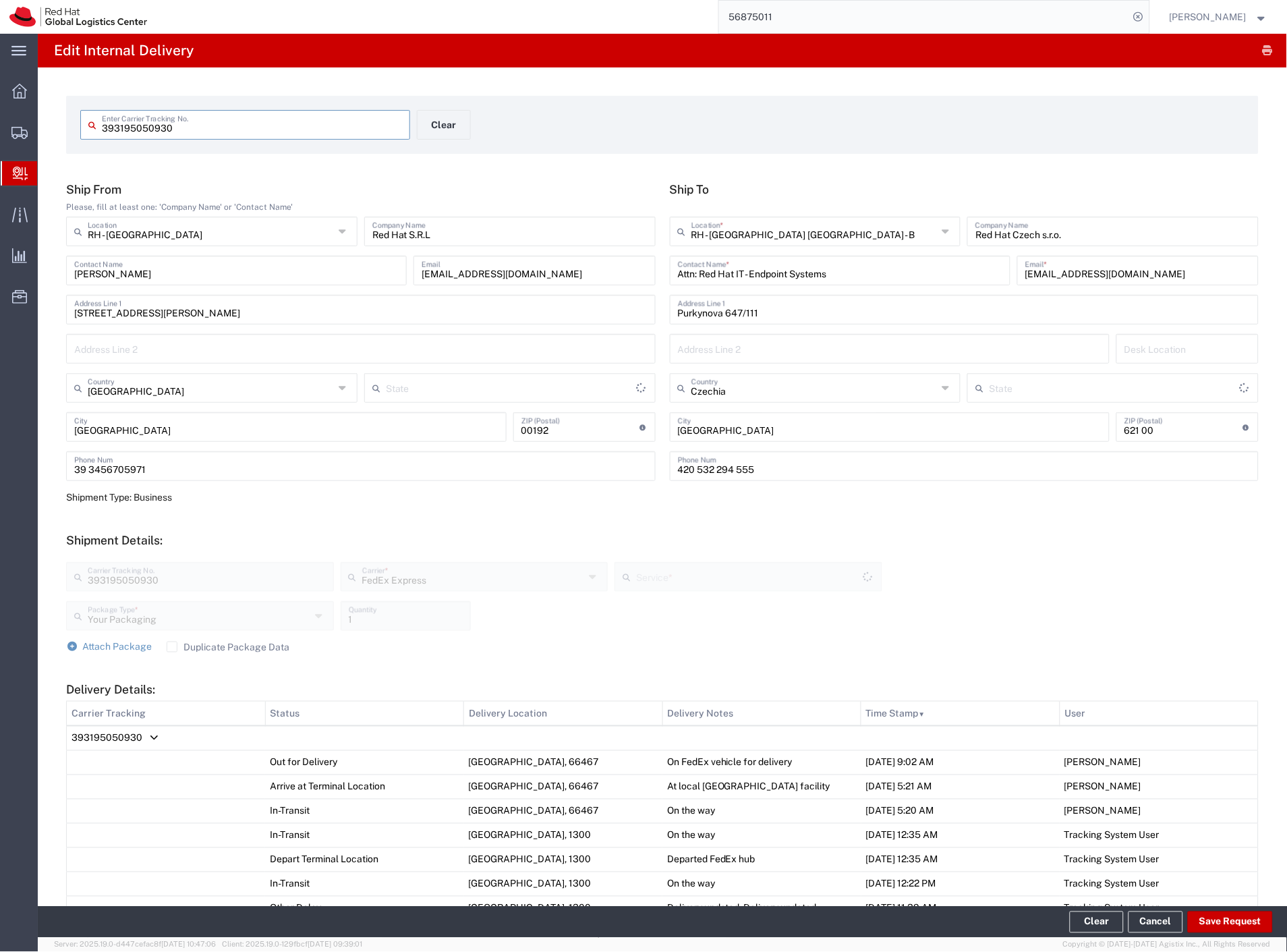
type input "International Economy"
click at [1224, 918] on button "Save Request" at bounding box center [1230, 922] width 85 height 21
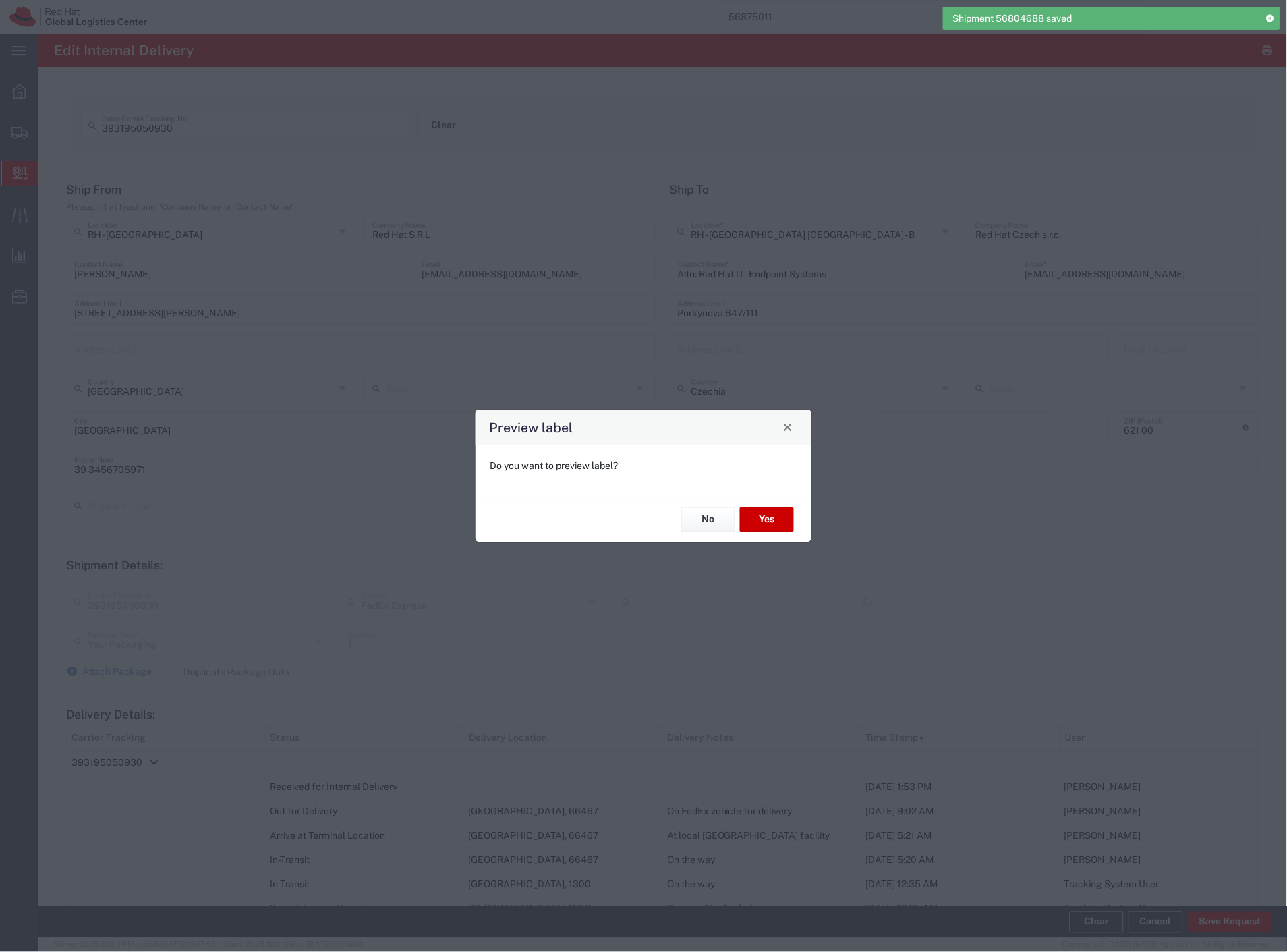
type input "International Economy"
click at [697, 523] on button "No" at bounding box center [708, 519] width 54 height 25
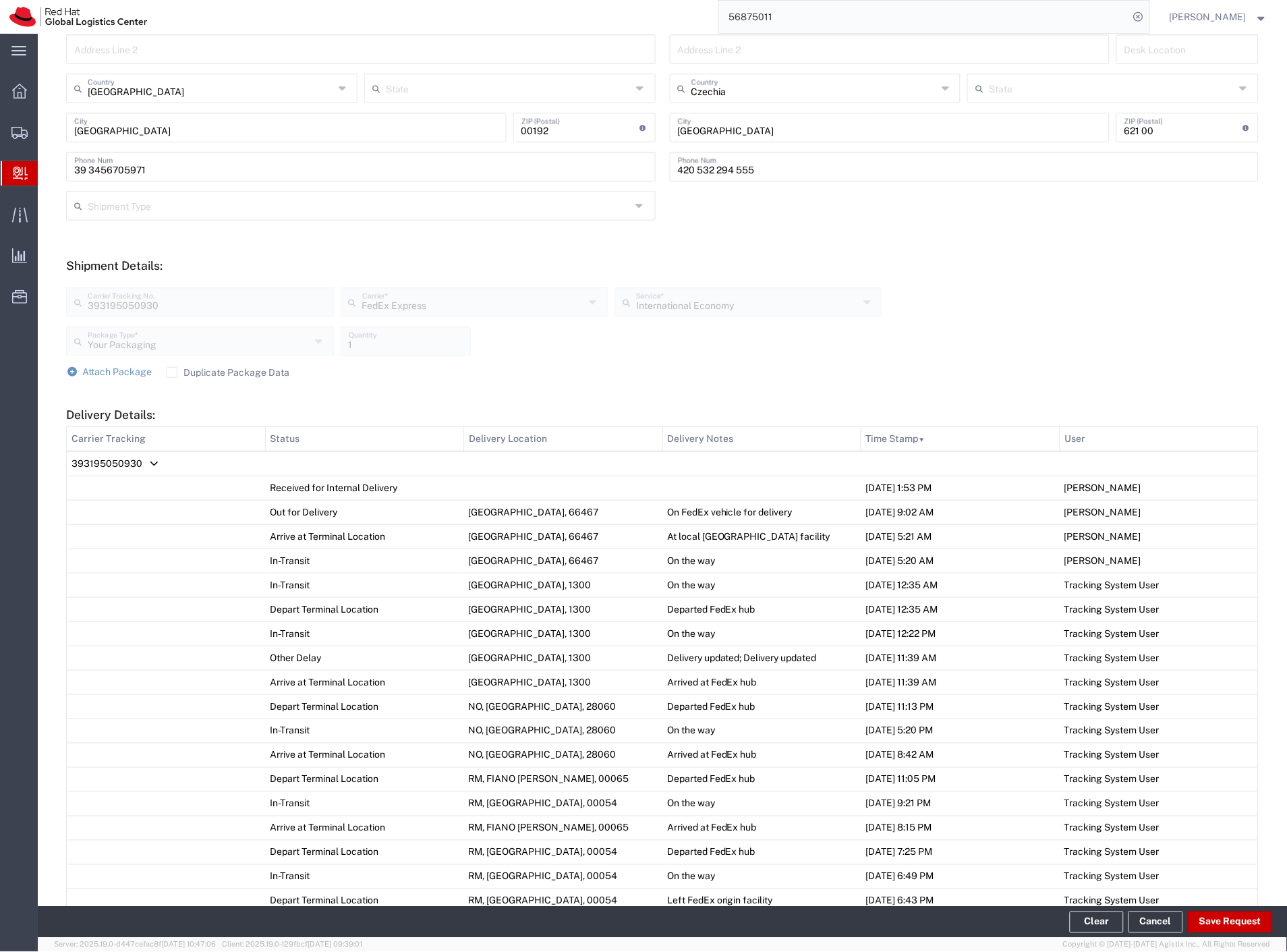
click at [139, 462] on span "393195050930" at bounding box center [107, 463] width 71 height 11
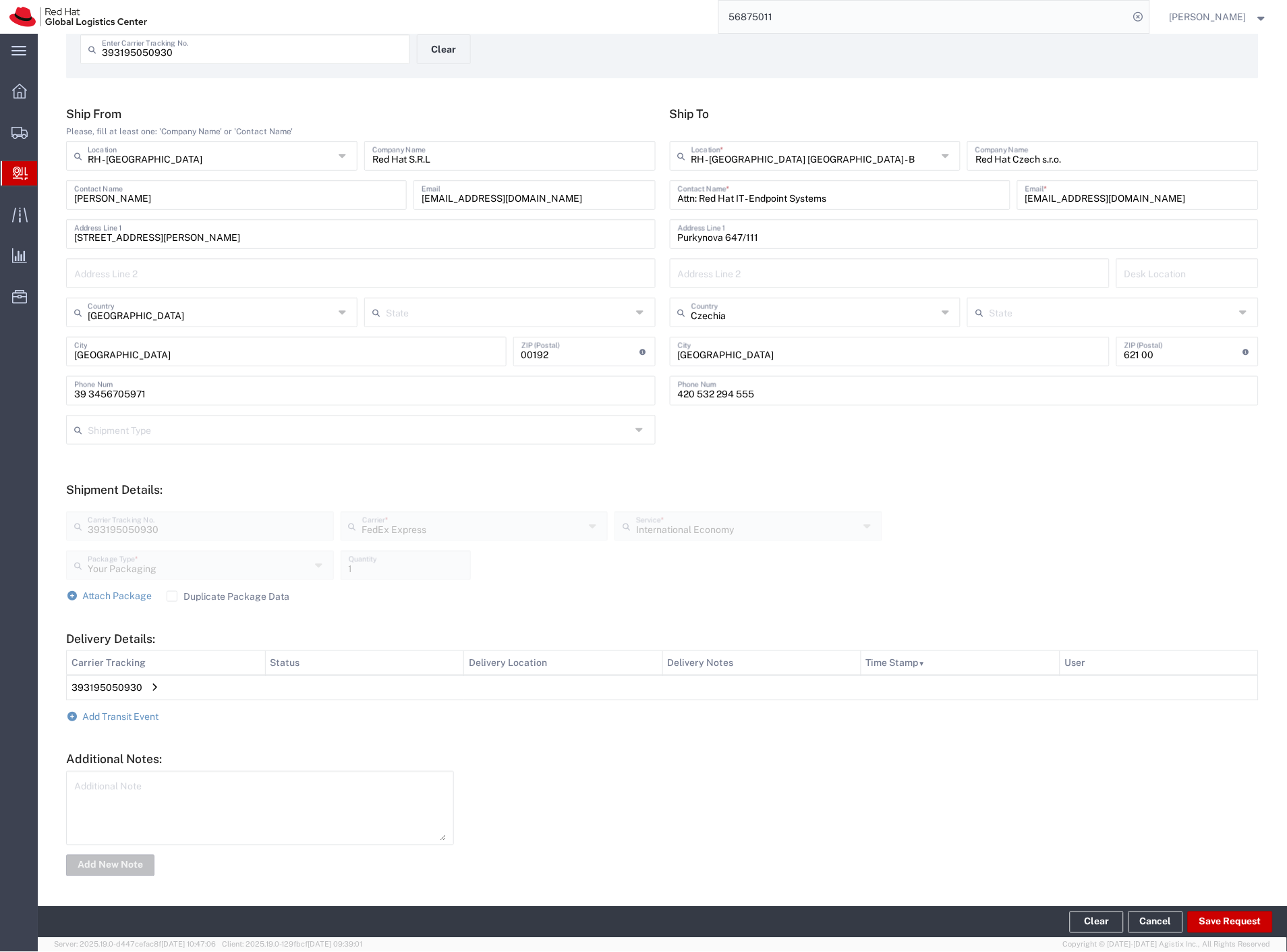
scroll to position [75, 0]
click at [116, 713] on span "Add Transit Event" at bounding box center [120, 716] width 76 height 11
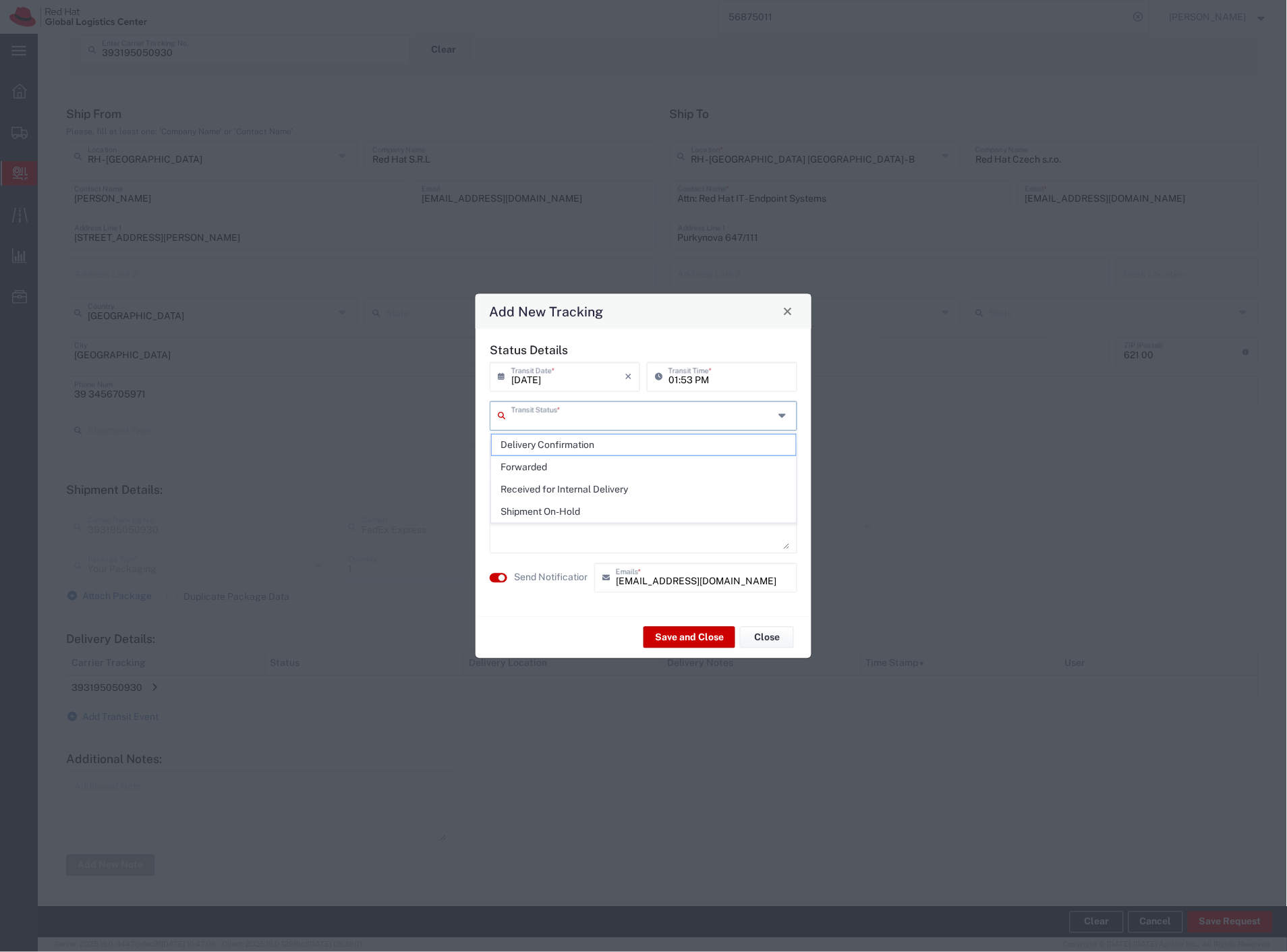
click at [580, 417] on input "text" at bounding box center [643, 414] width 262 height 24
click at [580, 504] on span "Shipment On-Hold" at bounding box center [644, 511] width 304 height 21
type input "Shipment On-Hold"
click at [551, 573] on label "Send Notification" at bounding box center [551, 578] width 75 height 14
click at [680, 644] on button "Save and Close" at bounding box center [690, 637] width 92 height 21
